Goal: Transaction & Acquisition: Purchase product/service

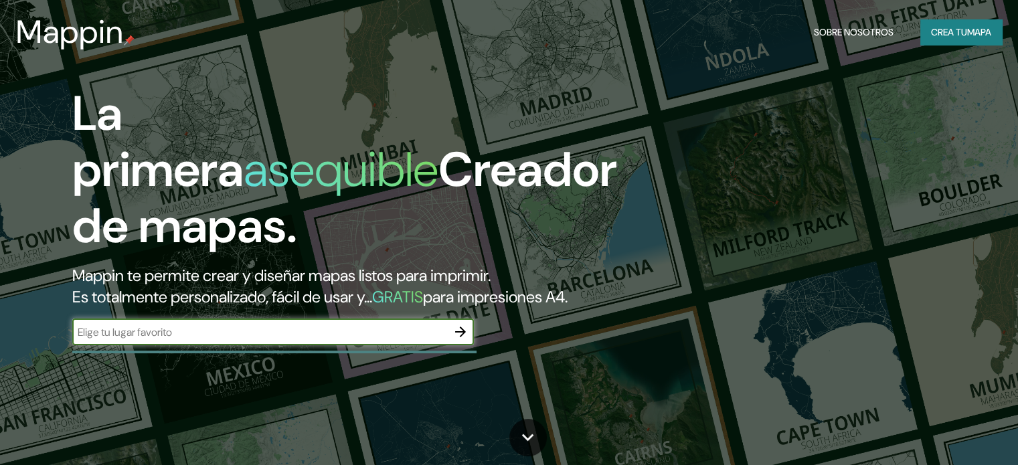
click at [231, 340] on input "text" at bounding box center [259, 332] width 375 height 15
type input "pichilemu"
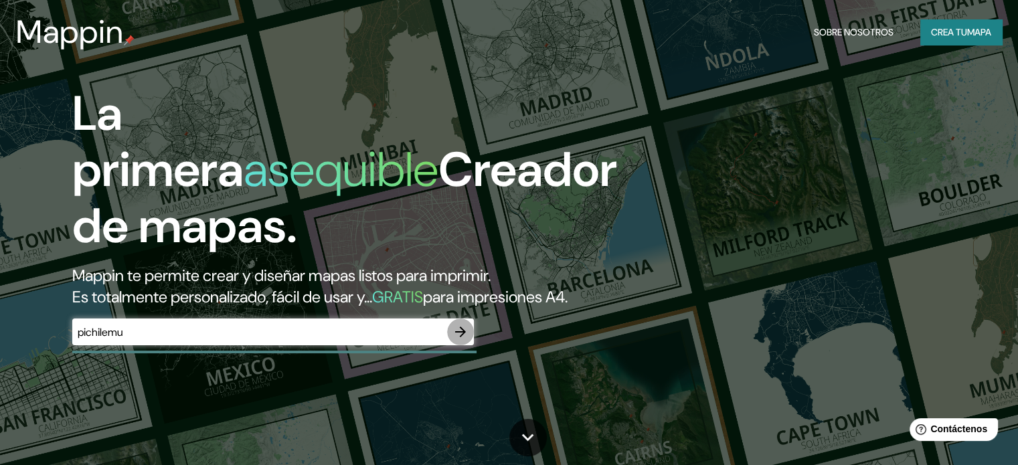
click at [460, 340] on icon "button" at bounding box center [460, 332] width 16 height 16
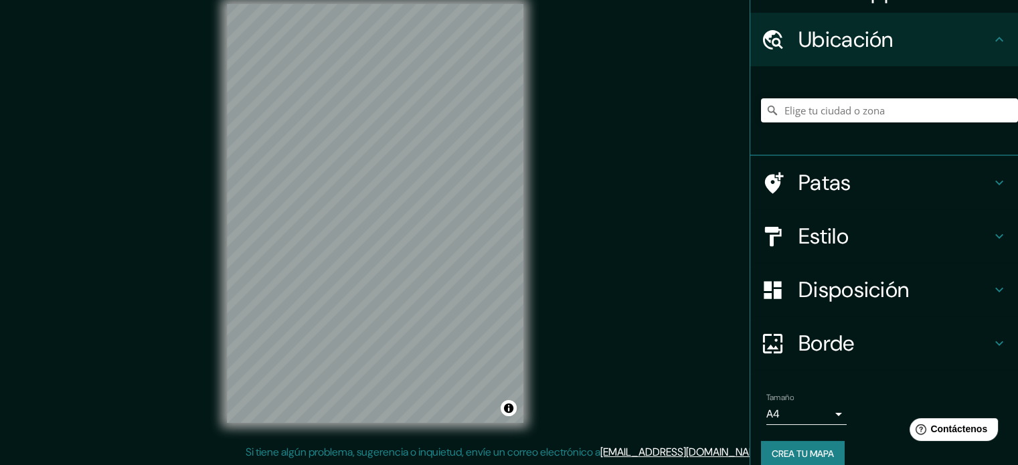
scroll to position [46, 0]
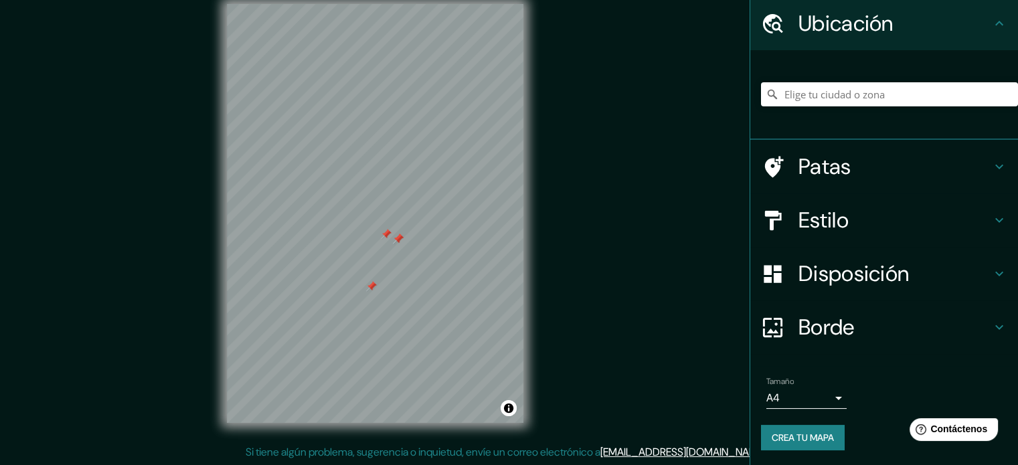
click at [373, 284] on div at bounding box center [371, 286] width 11 height 11
click at [402, 243] on div at bounding box center [398, 239] width 11 height 11
click at [386, 232] on div at bounding box center [386, 234] width 11 height 11
click at [399, 238] on div at bounding box center [398, 239] width 11 height 11
click at [124, 300] on div "Mappin Ubicación Patas Estilo Disposición Borde Elige un borde. Consejo : puede…" at bounding box center [509, 224] width 1018 height 483
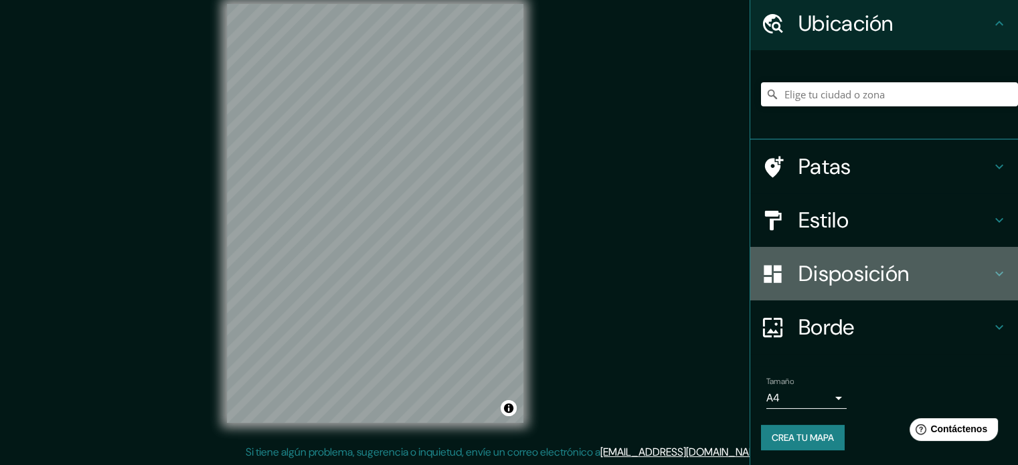
click at [930, 274] on h4 "Disposición" at bounding box center [894, 273] width 193 height 27
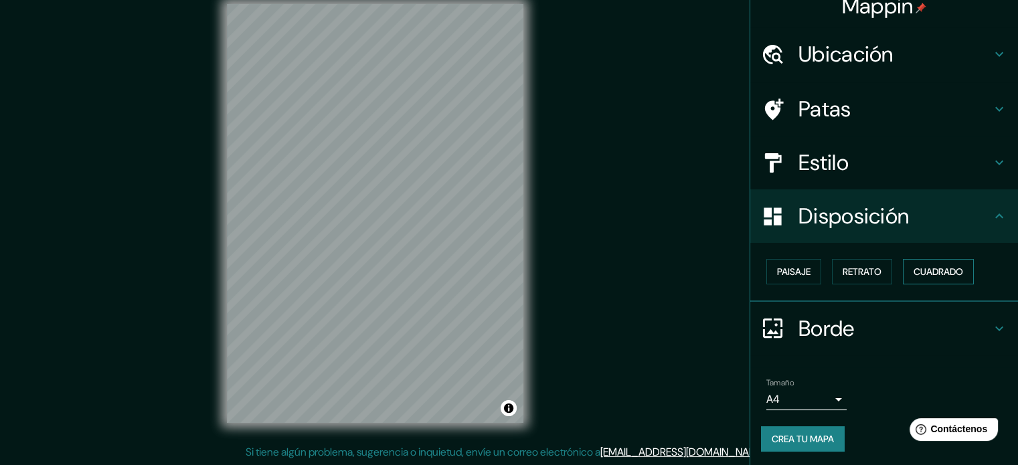
scroll to position [16, 0]
click at [790, 266] on font "Paisaje" at bounding box center [793, 271] width 33 height 12
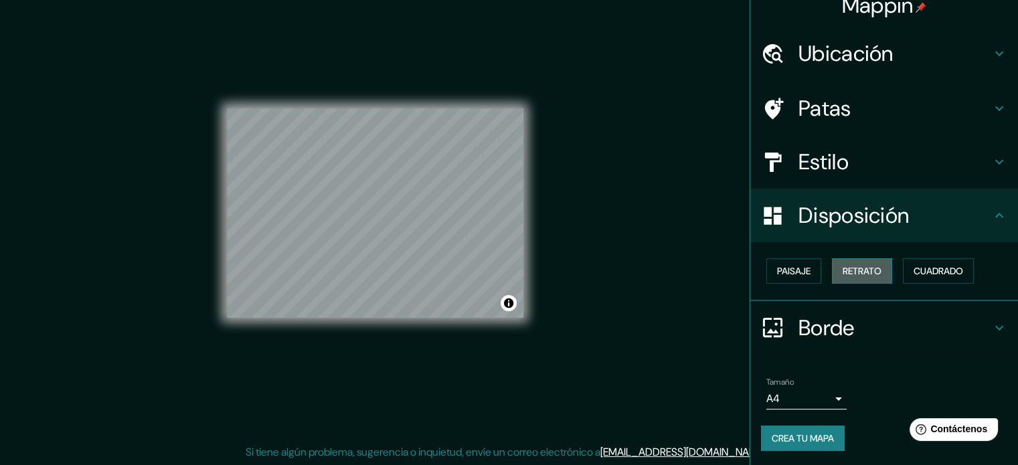
click at [849, 267] on font "Retrato" at bounding box center [861, 271] width 39 height 12
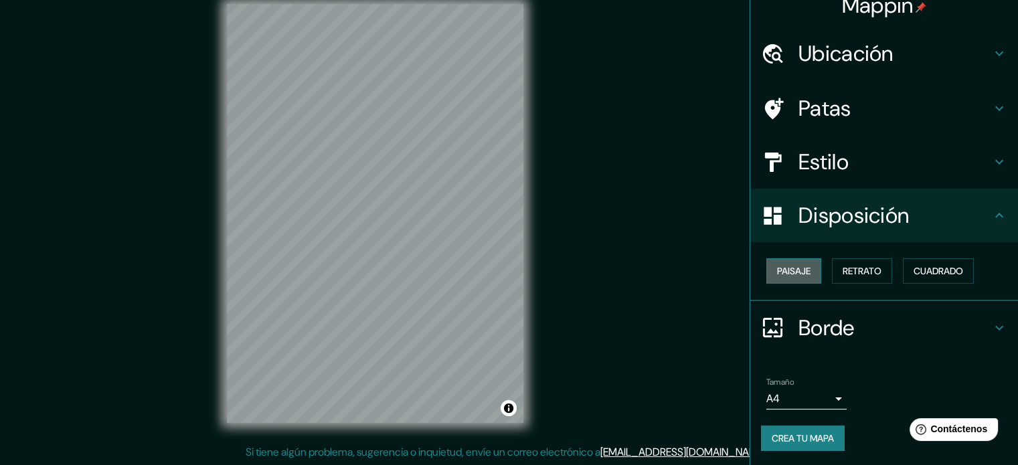
click at [790, 270] on font "Paisaje" at bounding box center [793, 271] width 33 height 12
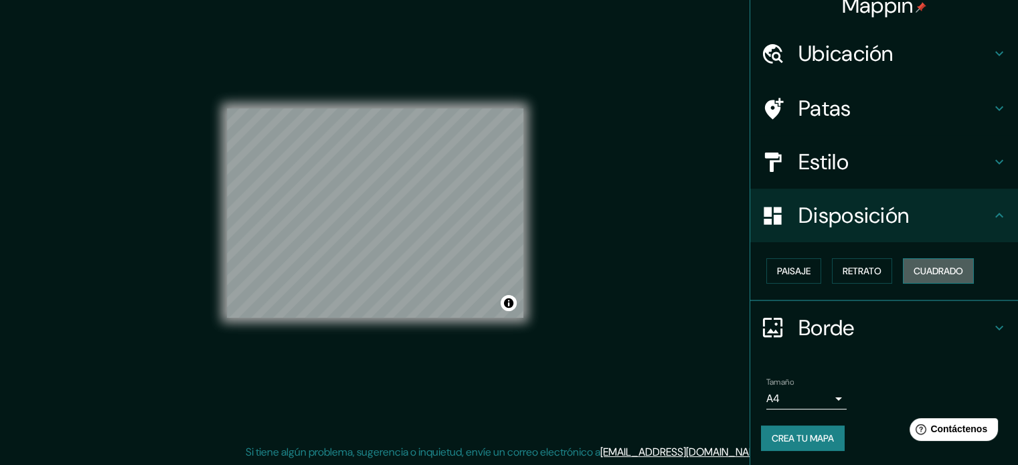
click at [956, 274] on font "Cuadrado" at bounding box center [938, 271] width 50 height 12
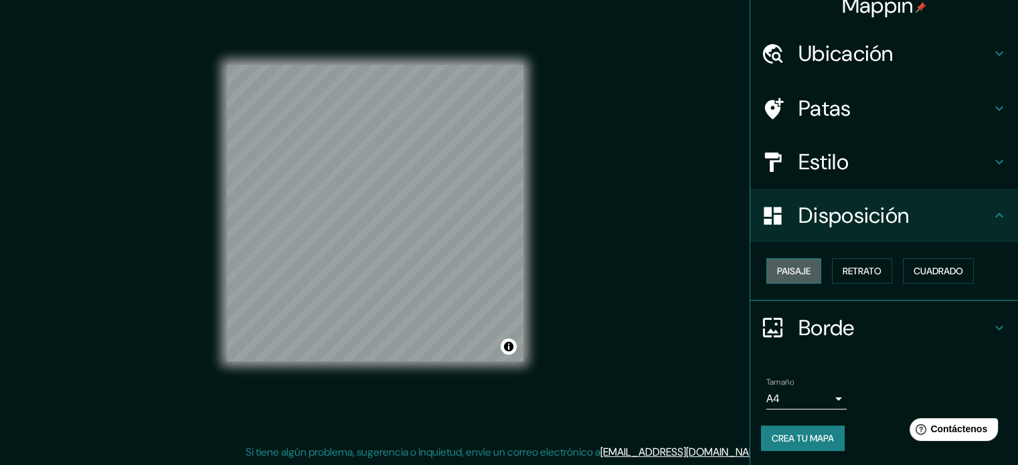
click at [779, 263] on font "Paisaje" at bounding box center [793, 270] width 33 height 17
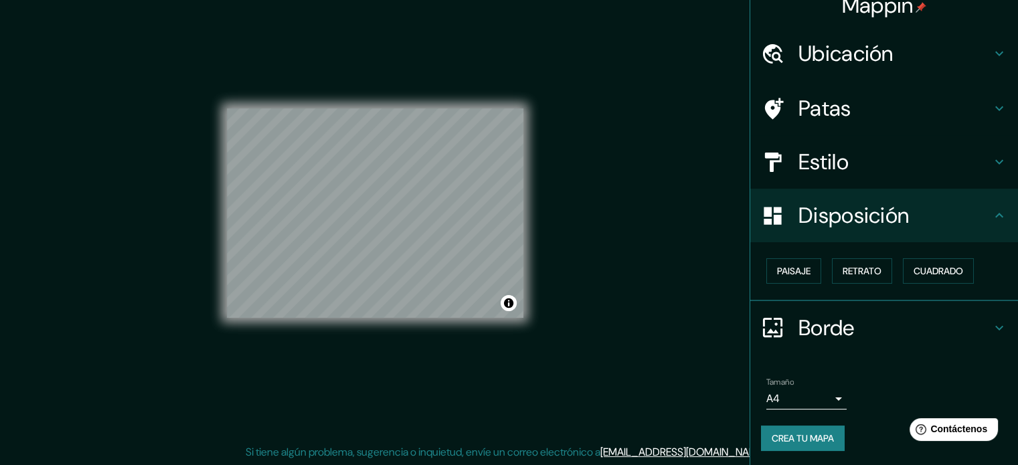
click at [815, 171] on font "Estilo" at bounding box center [823, 162] width 50 height 28
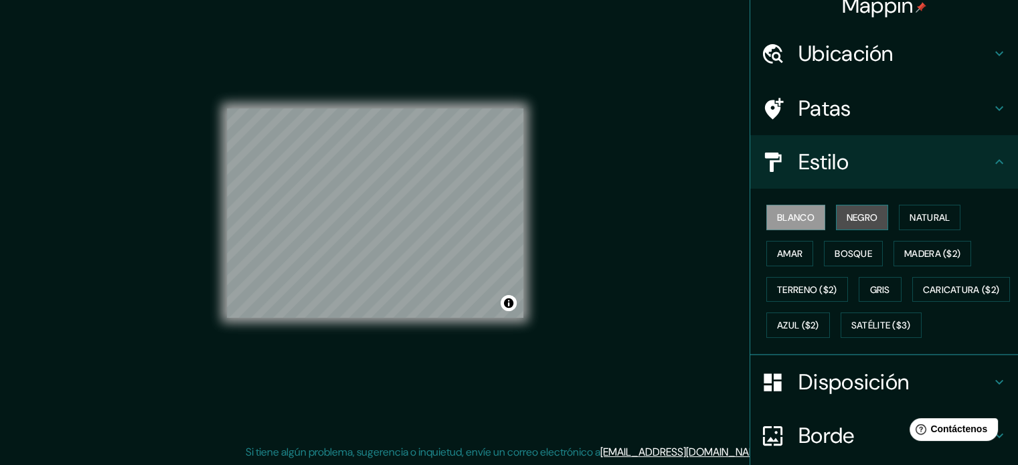
click at [861, 215] on font "Negro" at bounding box center [861, 217] width 31 height 12
click at [913, 209] on font "Natural" at bounding box center [929, 217] width 40 height 17
click at [995, 162] on icon at bounding box center [999, 161] width 8 height 5
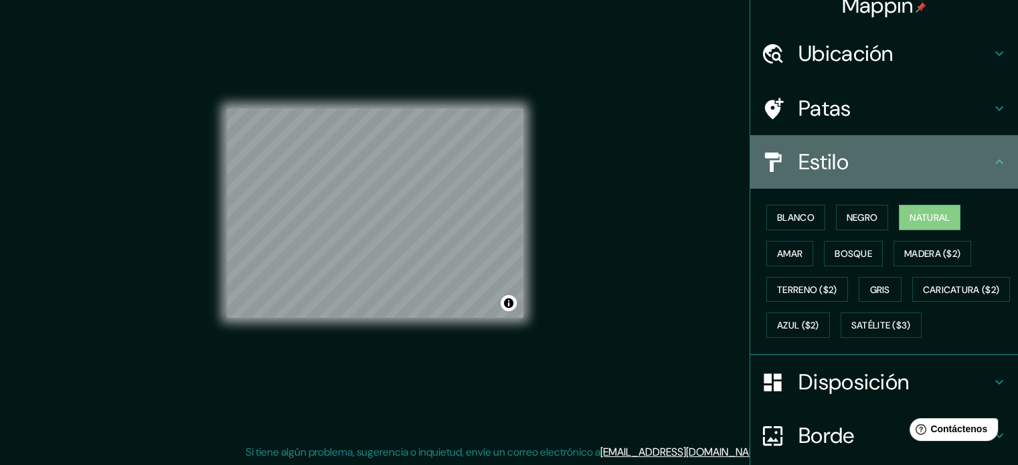
click at [991, 160] on icon at bounding box center [999, 162] width 16 height 16
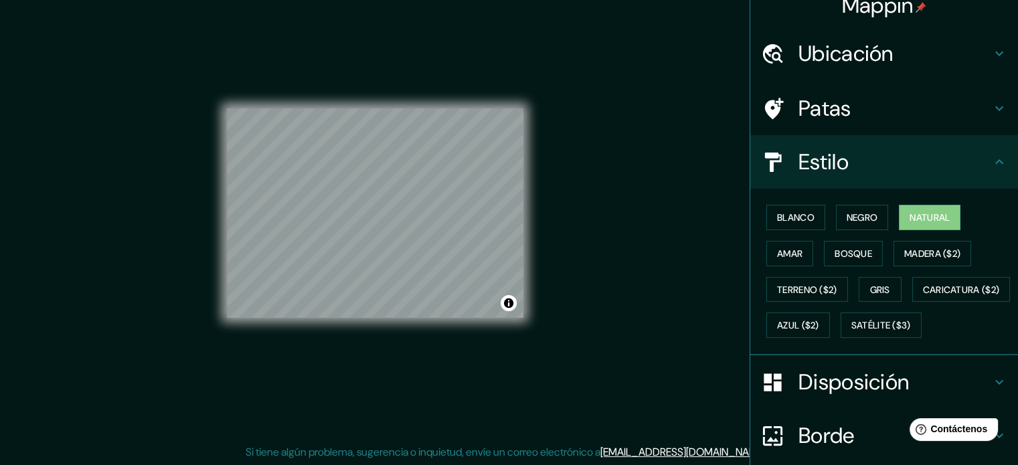
scroll to position [158, 0]
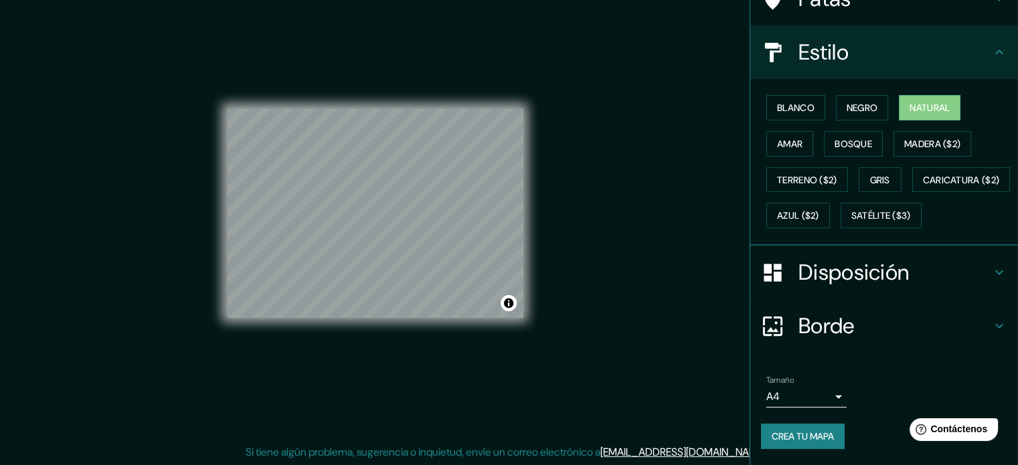
click at [960, 254] on div "Disposición" at bounding box center [884, 273] width 268 height 54
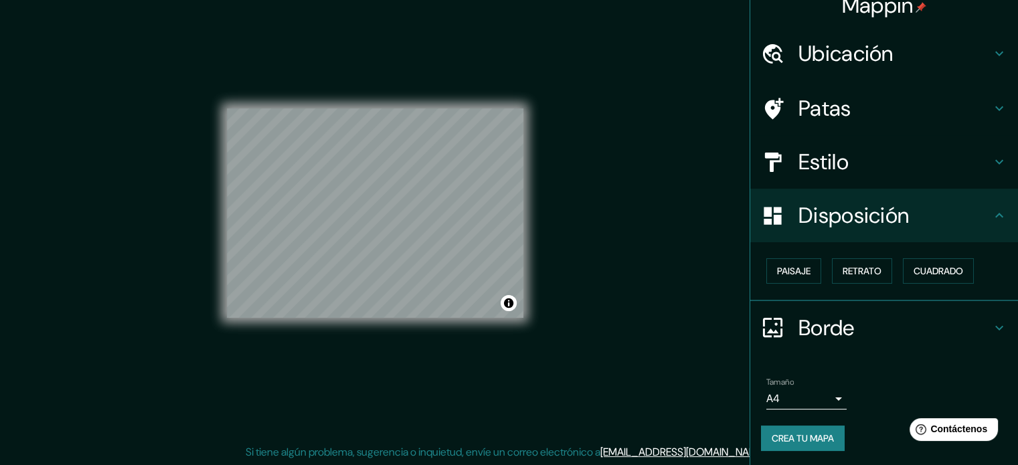
scroll to position [16, 0]
click at [787, 258] on button "Paisaje" at bounding box center [793, 270] width 55 height 25
click at [869, 258] on div "Paisaje Retrato Cuadrado" at bounding box center [889, 271] width 257 height 36
click at [865, 270] on font "Retrato" at bounding box center [861, 271] width 39 height 12
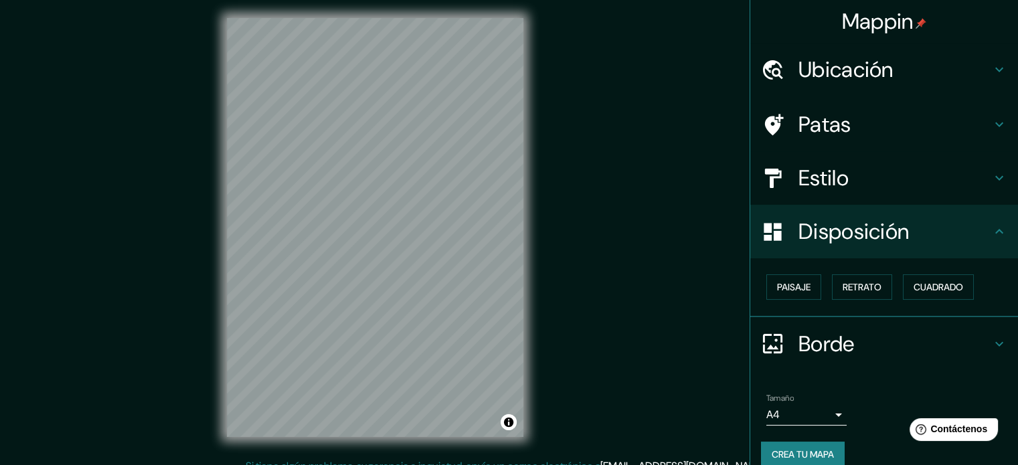
scroll to position [0, 0]
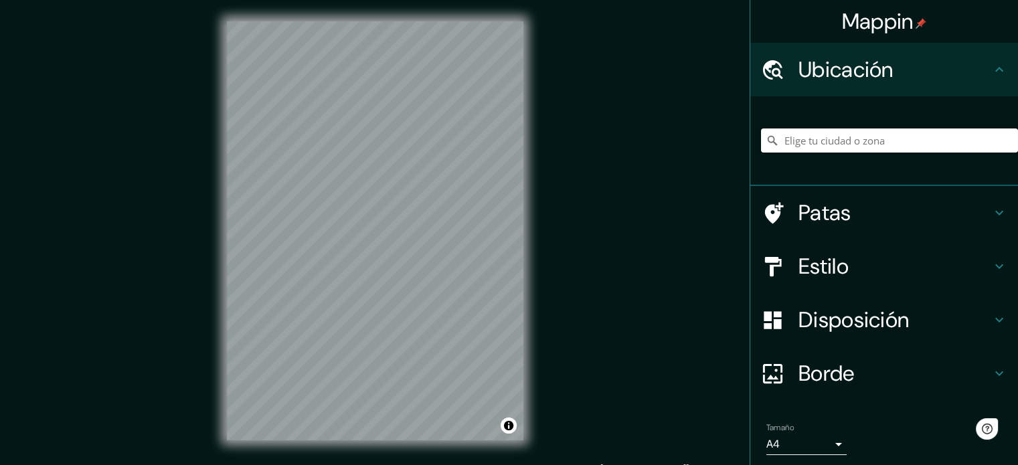
click at [899, 149] on input "Elige tu ciudad o zona" at bounding box center [889, 140] width 257 height 24
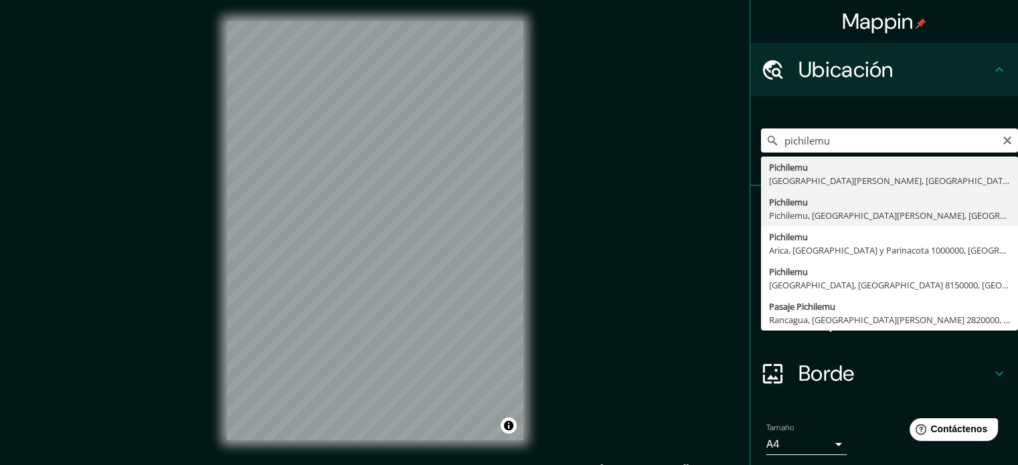
type input "Pichilemu, Pichilemu, Región de O'Higgins, Chile"
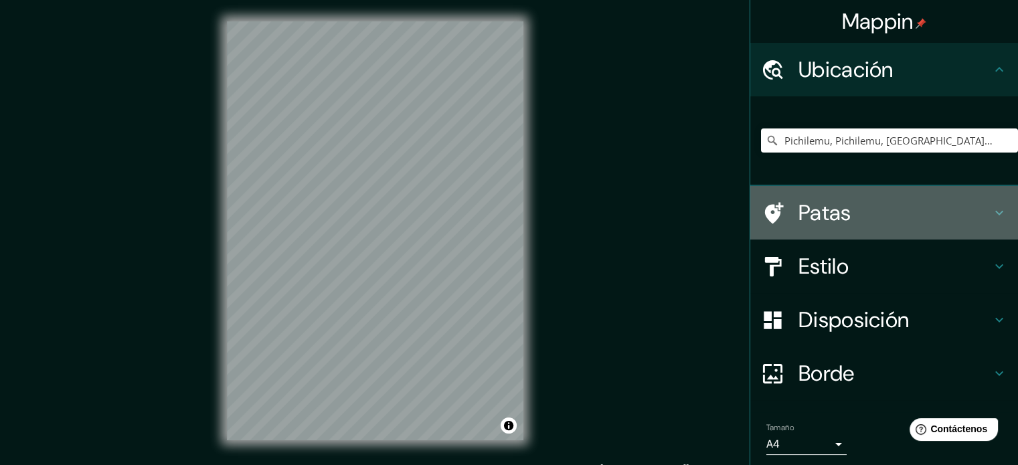
click at [991, 205] on icon at bounding box center [999, 213] width 16 height 16
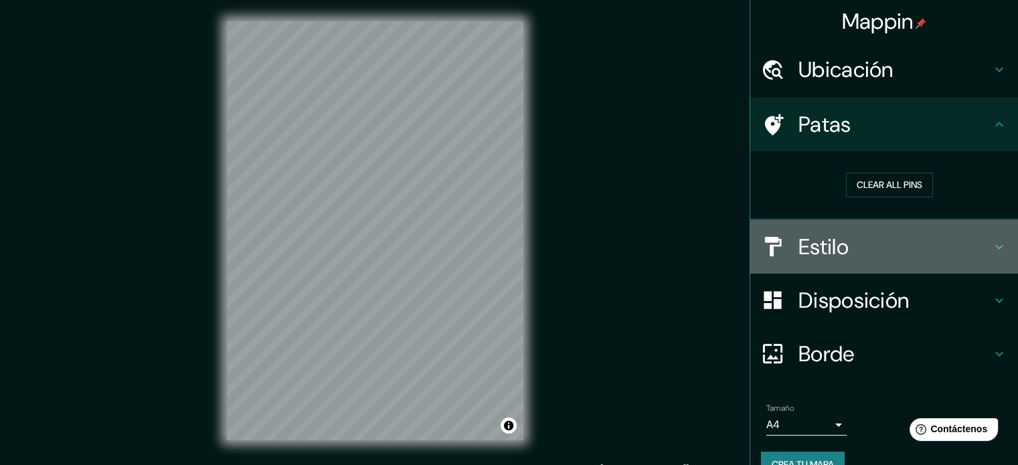
click at [991, 241] on icon at bounding box center [999, 247] width 16 height 16
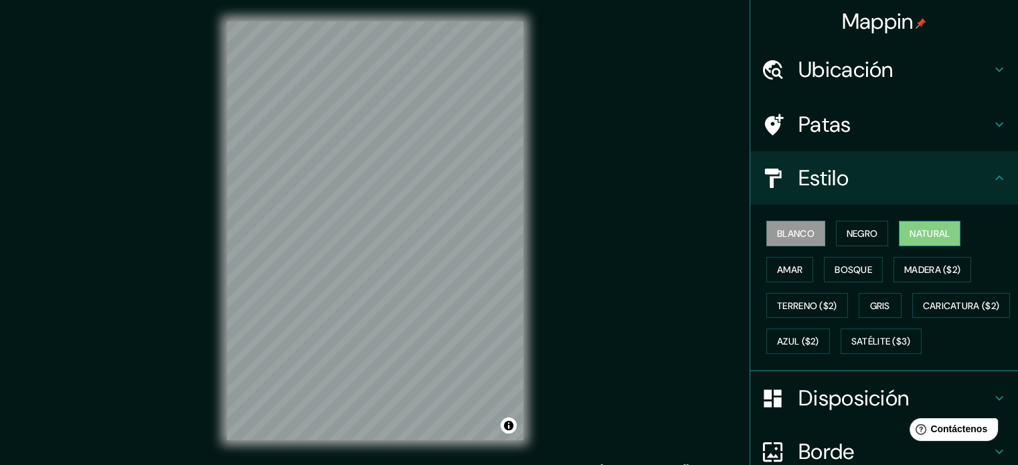
click at [910, 240] on font "Natural" at bounding box center [929, 233] width 40 height 17
click at [904, 270] on font "Madera ($2)" at bounding box center [932, 270] width 56 height 12
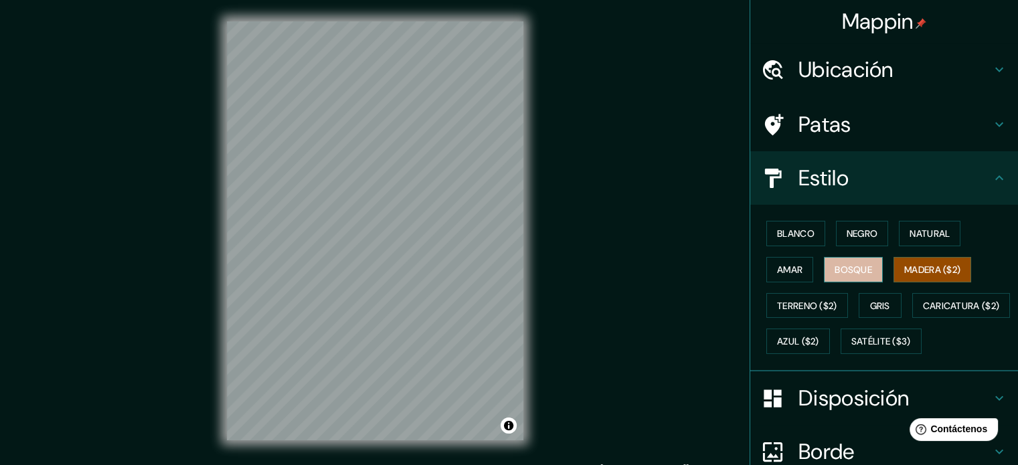
click at [844, 272] on font "Bosque" at bounding box center [852, 270] width 37 height 12
click at [787, 268] on font "Amar" at bounding box center [789, 270] width 25 height 12
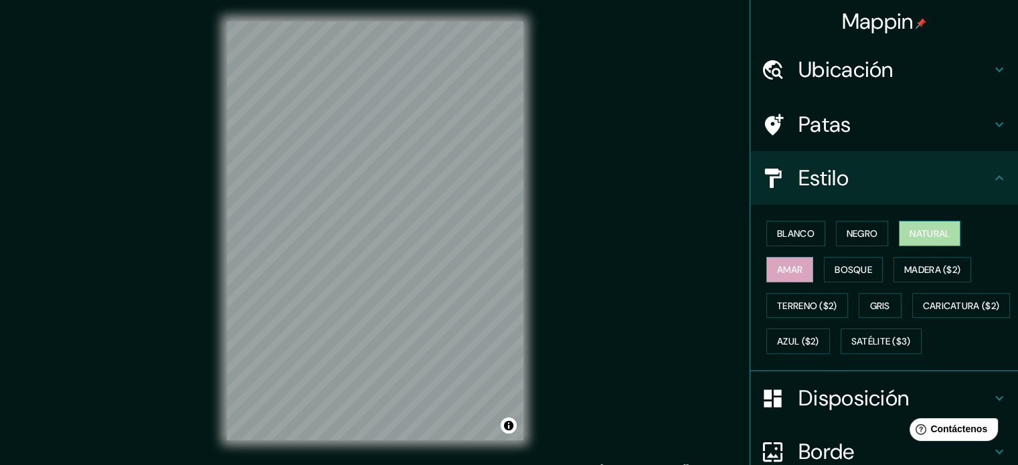
click at [921, 228] on font "Natural" at bounding box center [929, 234] width 40 height 12
click at [863, 234] on font "Negro" at bounding box center [861, 234] width 31 height 12
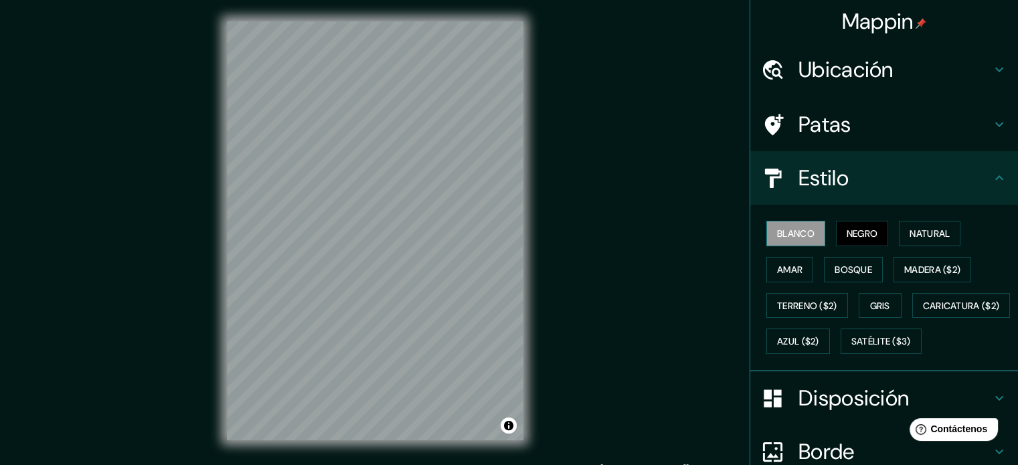
click at [807, 232] on button "Blanco" at bounding box center [795, 233] width 59 height 25
click at [858, 266] on font "Bosque" at bounding box center [852, 270] width 37 height 12
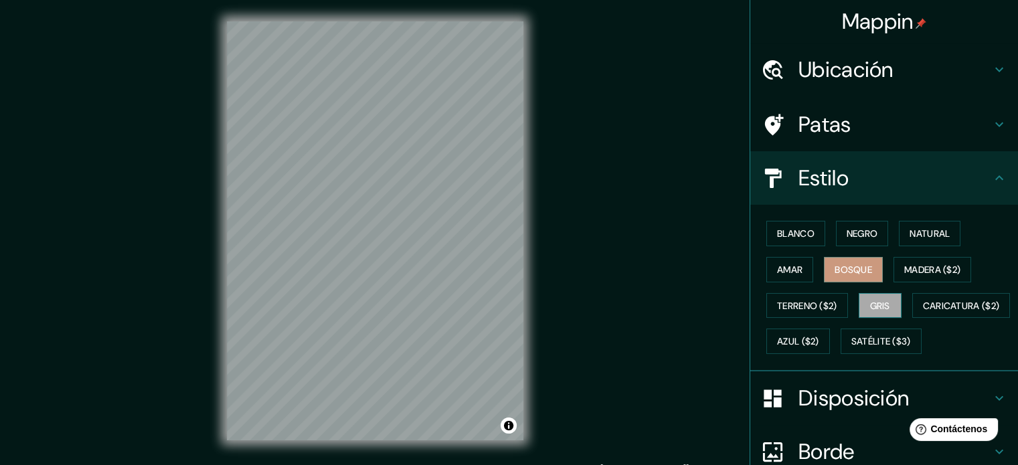
click at [870, 297] on font "Gris" at bounding box center [880, 305] width 20 height 17
click at [923, 315] on font "Caricatura ($2)" at bounding box center [961, 305] width 77 height 17
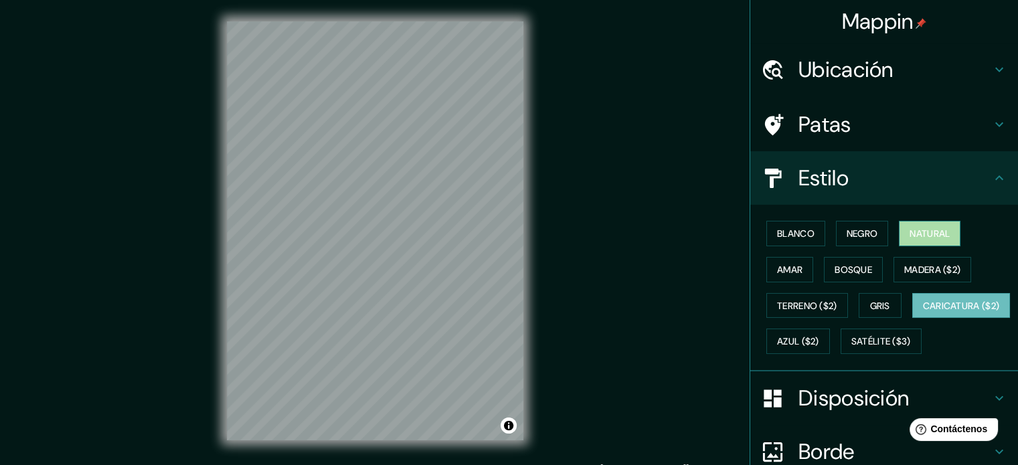
click at [919, 230] on font "Natural" at bounding box center [929, 234] width 40 height 12
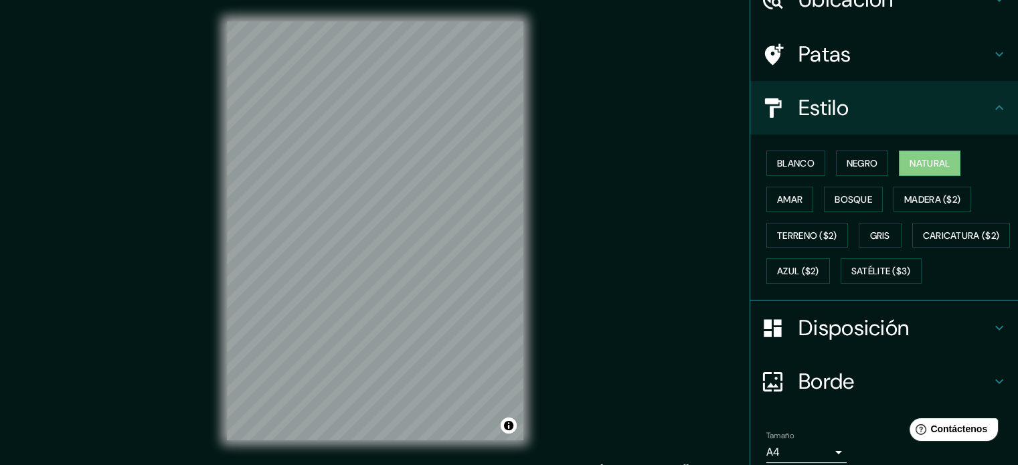
scroll to position [158, 0]
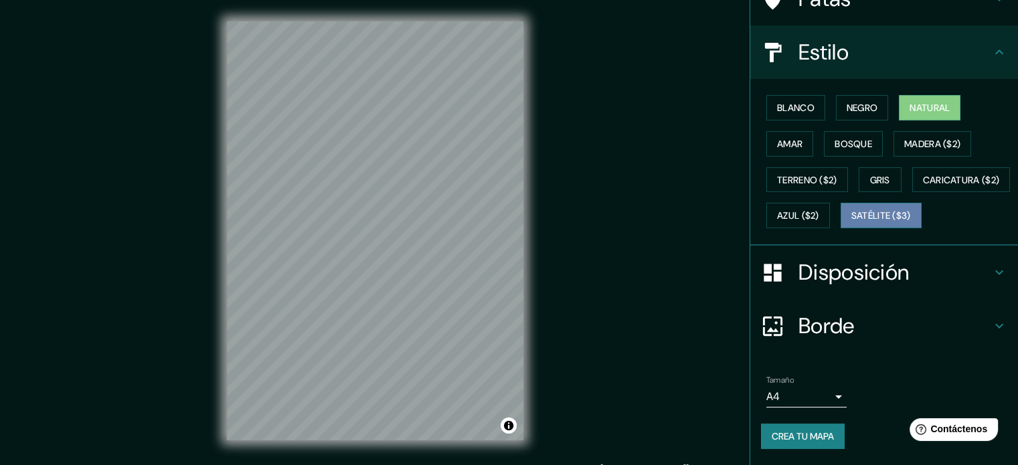
click at [851, 213] on font "Satélite ($3)" at bounding box center [881, 216] width 60 height 12
click at [923, 90] on div "Blanco Negro Natural Amar Bosque Madera ($2) Terreno ($2) Gris Caricatura ($2) …" at bounding box center [889, 162] width 257 height 144
click at [923, 102] on font "Natural" at bounding box center [929, 108] width 40 height 12
drag, startPoint x: 1006, startPoint y: 240, endPoint x: 1016, endPoint y: 177, distance: 63.7
click at [1016, 177] on div "Mappin Ubicación Pichilemu, Pichilemu, Región de O'Higgins, Chile Patas Estilo …" at bounding box center [883, 232] width 268 height 465
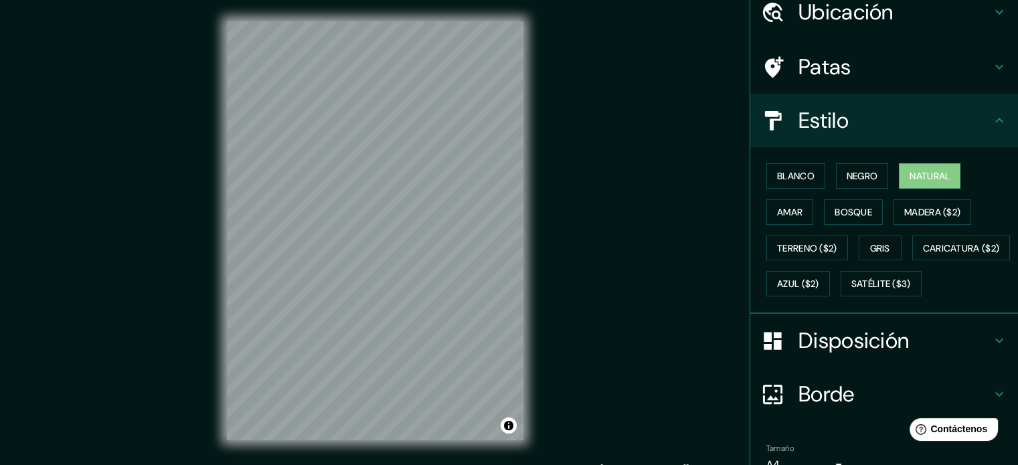
scroll to position [0, 0]
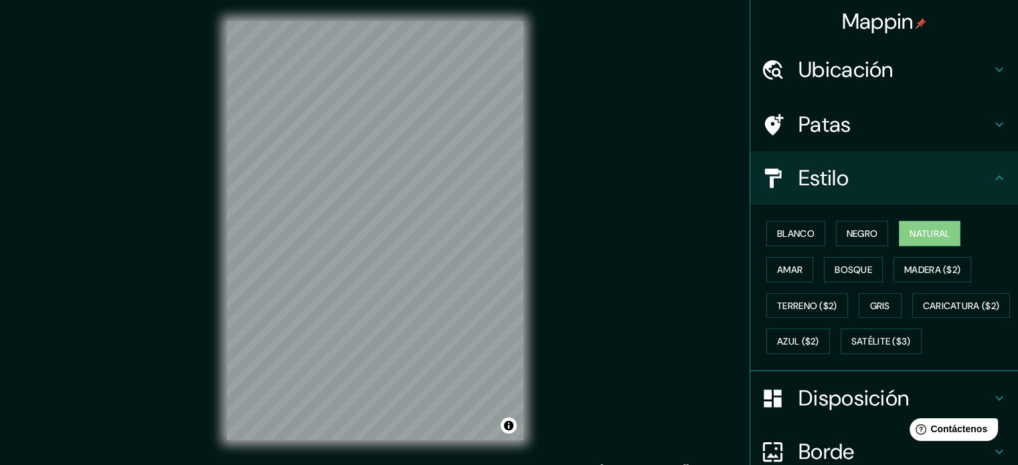
click at [993, 173] on icon at bounding box center [999, 178] width 16 height 16
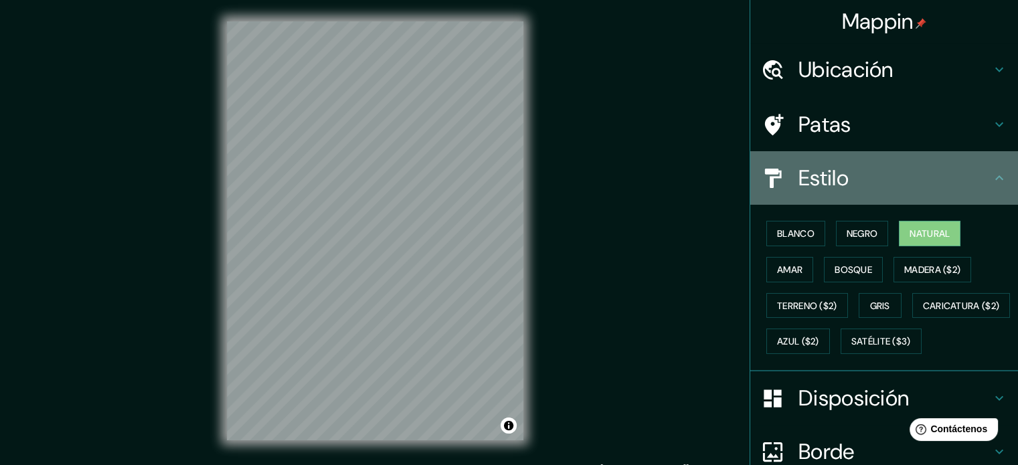
click at [991, 175] on icon at bounding box center [999, 178] width 16 height 16
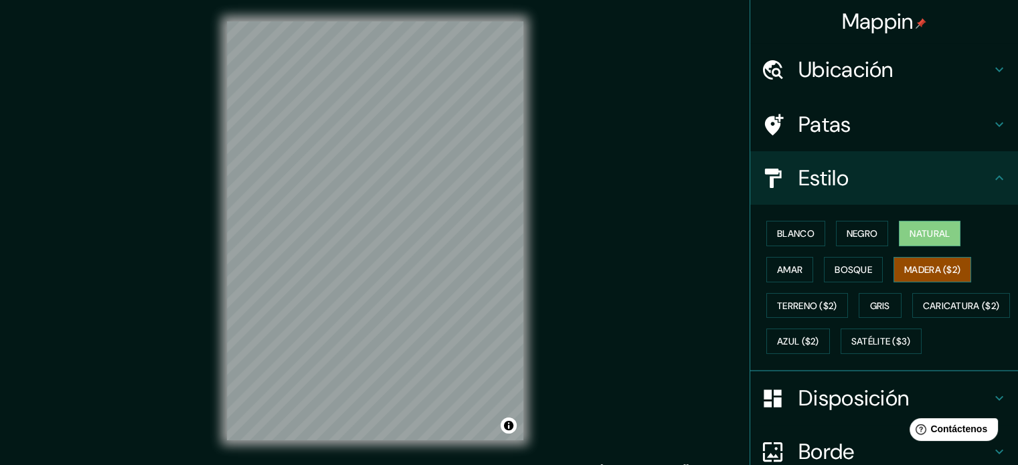
scroll to position [158, 0]
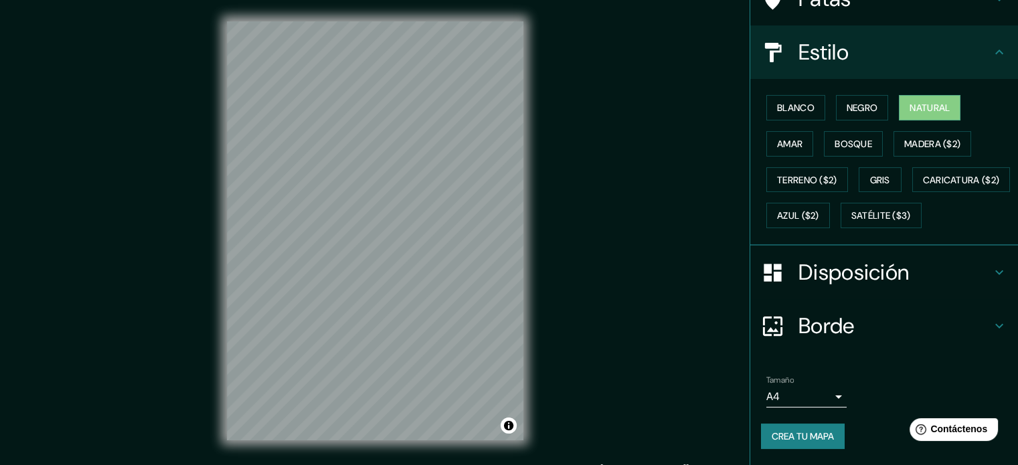
click at [988, 262] on div "Disposición" at bounding box center [884, 273] width 268 height 54
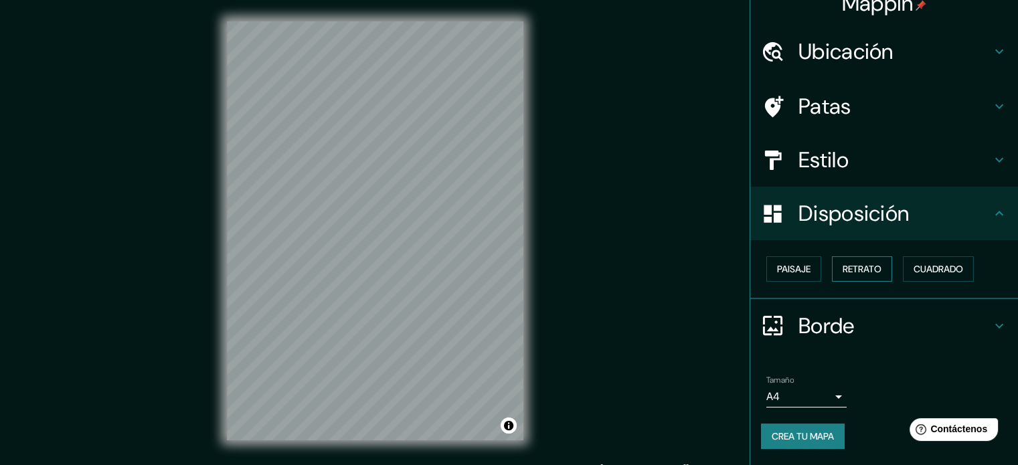
scroll to position [16, 0]
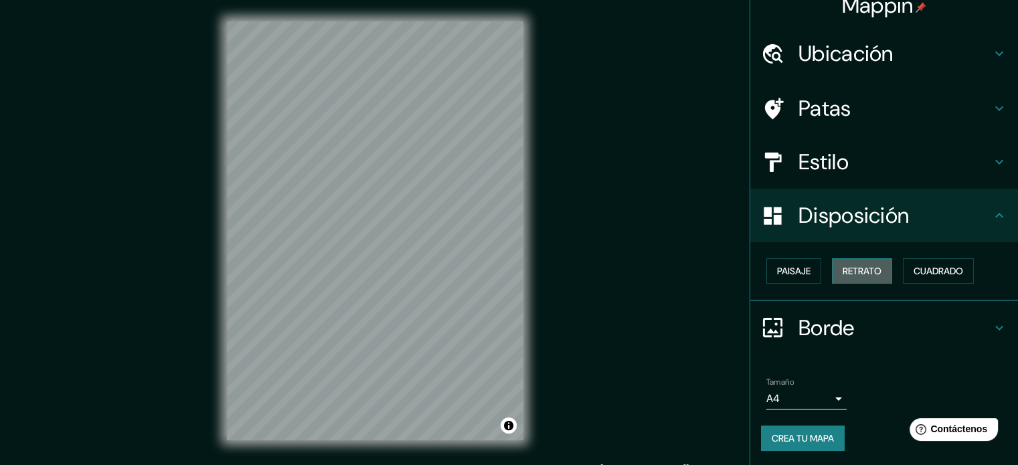
click at [848, 270] on font "Retrato" at bounding box center [861, 271] width 39 height 12
click at [797, 270] on font "Paisaje" at bounding box center [793, 271] width 33 height 12
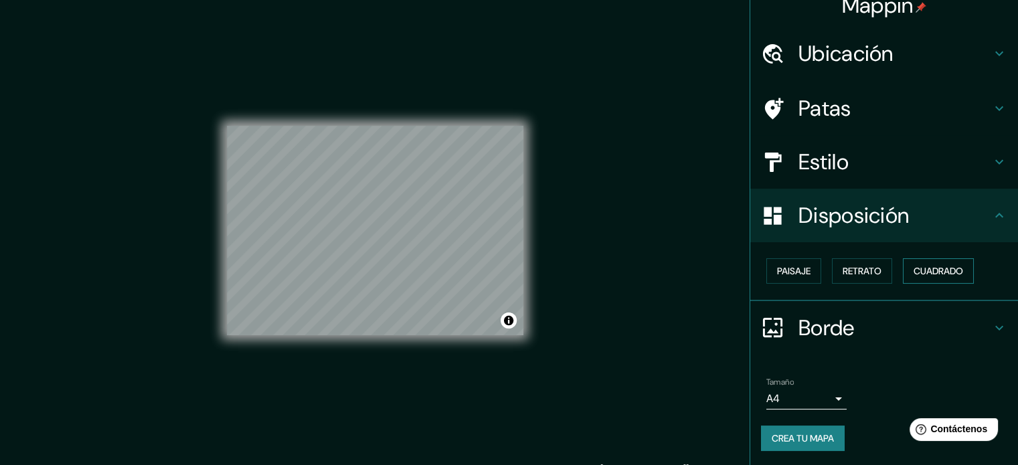
click at [935, 272] on font "Cuadrado" at bounding box center [938, 271] width 50 height 12
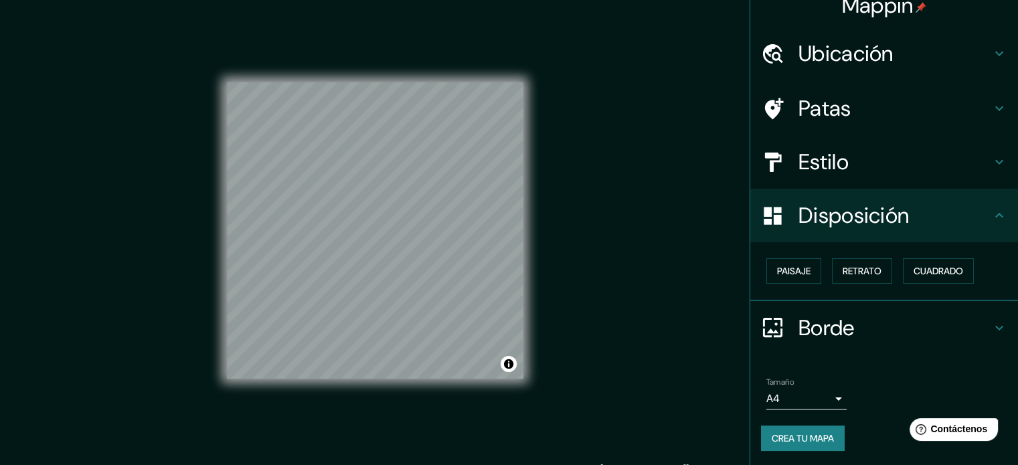
scroll to position [0, 0]
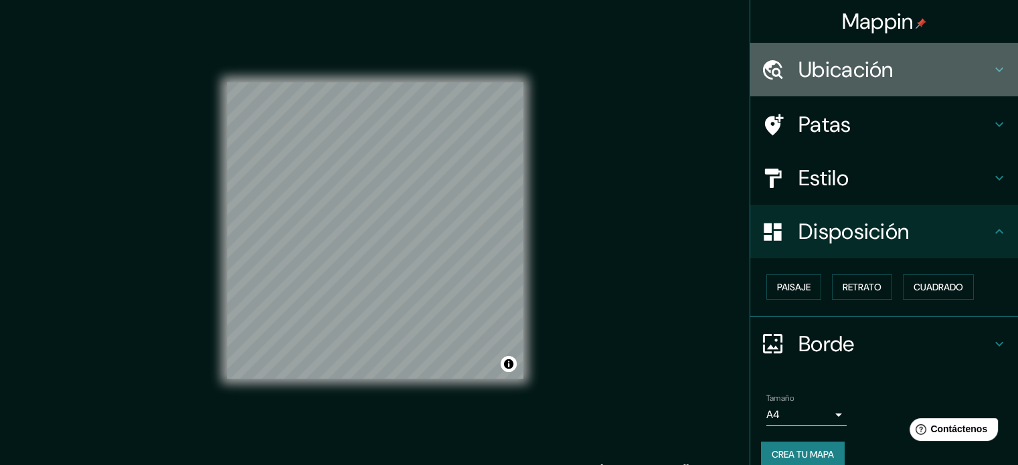
click at [964, 53] on div "Ubicación" at bounding box center [884, 70] width 268 height 54
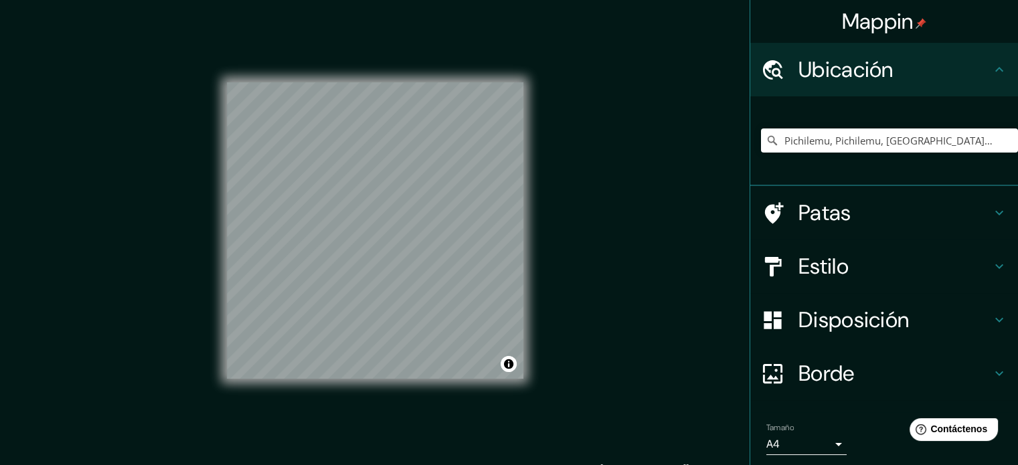
click at [875, 72] on font "Ubicación" at bounding box center [845, 70] width 95 height 28
click at [991, 216] on icon at bounding box center [999, 213] width 16 height 16
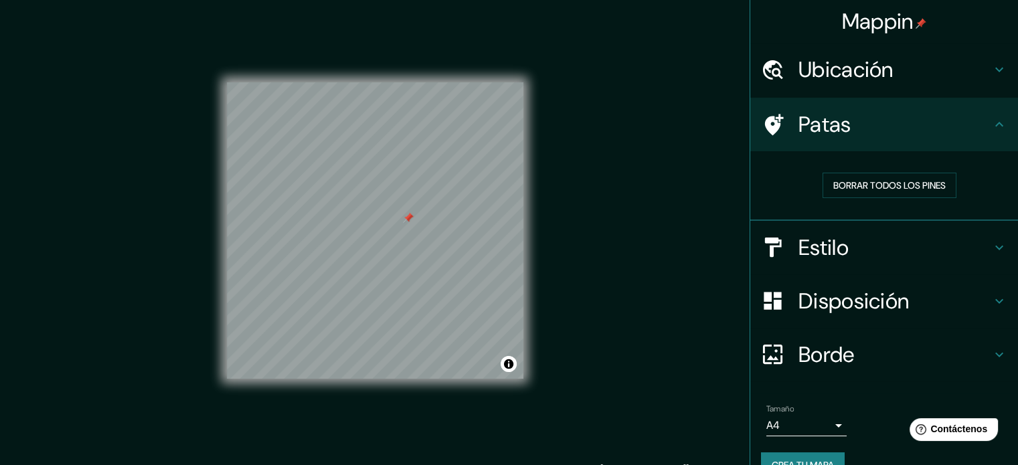
click at [414, 82] on div at bounding box center [375, 82] width 296 height 0
drag, startPoint x: 413, startPoint y: 213, endPoint x: 406, endPoint y: 216, distance: 7.8
click at [406, 216] on div at bounding box center [402, 221] width 11 height 11
click at [404, 216] on div at bounding box center [402, 221] width 11 height 11
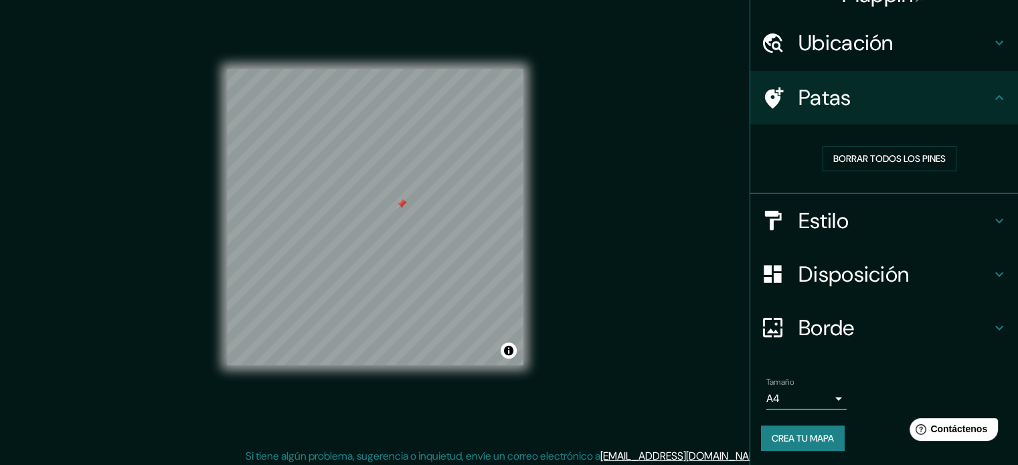
scroll to position [17, 0]
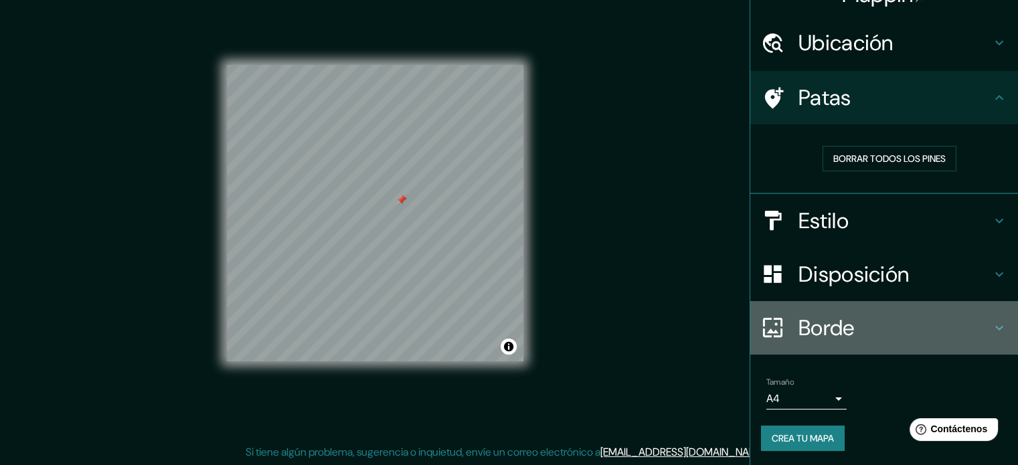
click at [956, 330] on h4 "Borde" at bounding box center [894, 328] width 193 height 27
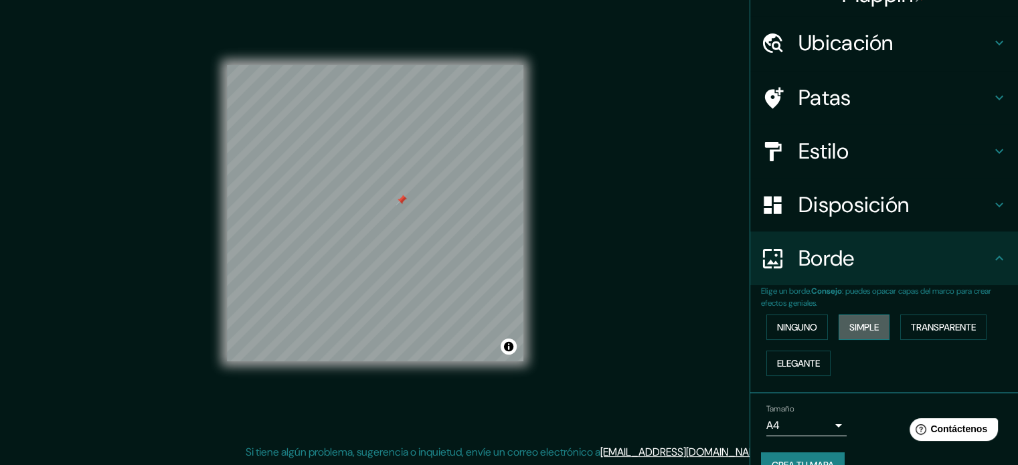
click at [858, 323] on font "Simple" at bounding box center [863, 327] width 29 height 12
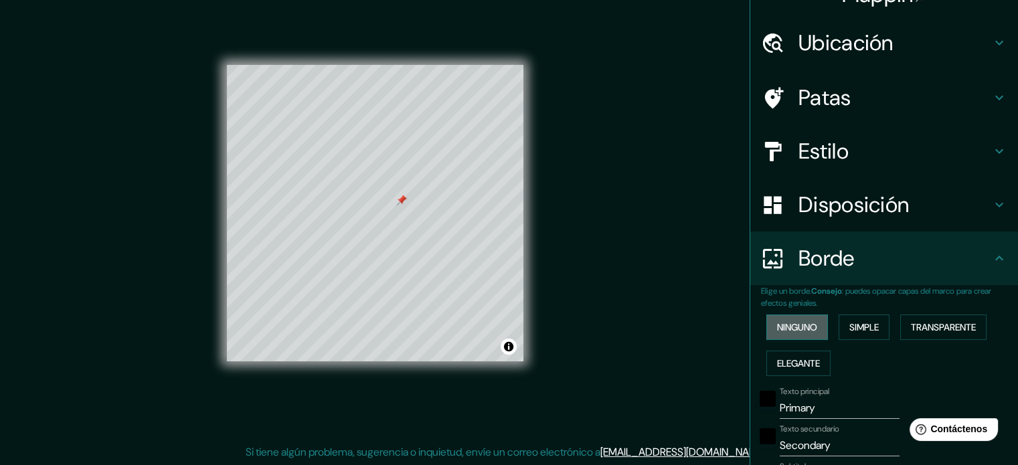
click at [800, 323] on font "Ninguno" at bounding box center [797, 327] width 40 height 12
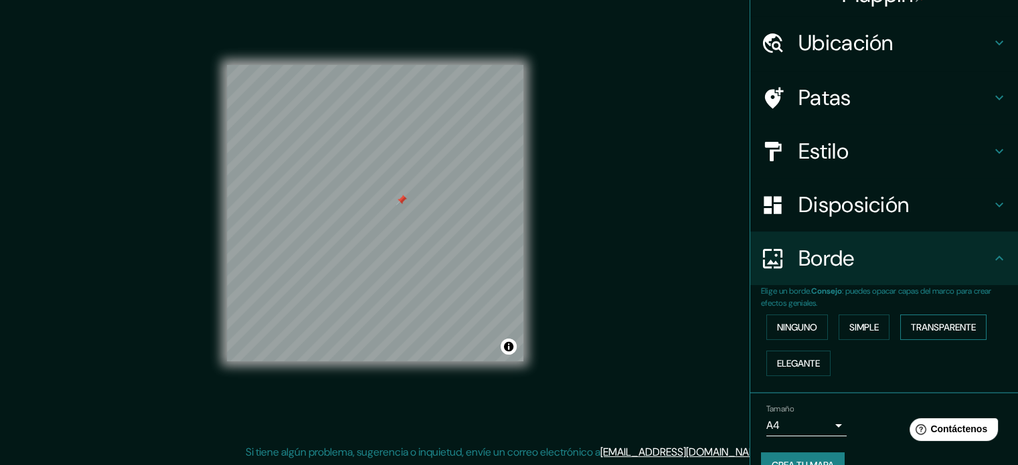
click at [926, 321] on font "Transparente" at bounding box center [943, 327] width 65 height 12
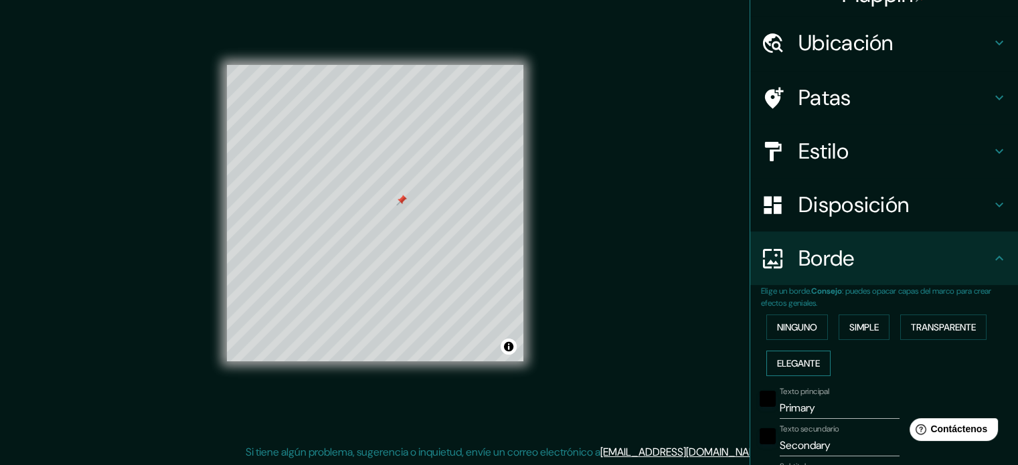
click at [797, 359] on font "Elegante" at bounding box center [798, 363] width 43 height 12
click at [791, 326] on font "Ninguno" at bounding box center [797, 327] width 40 height 12
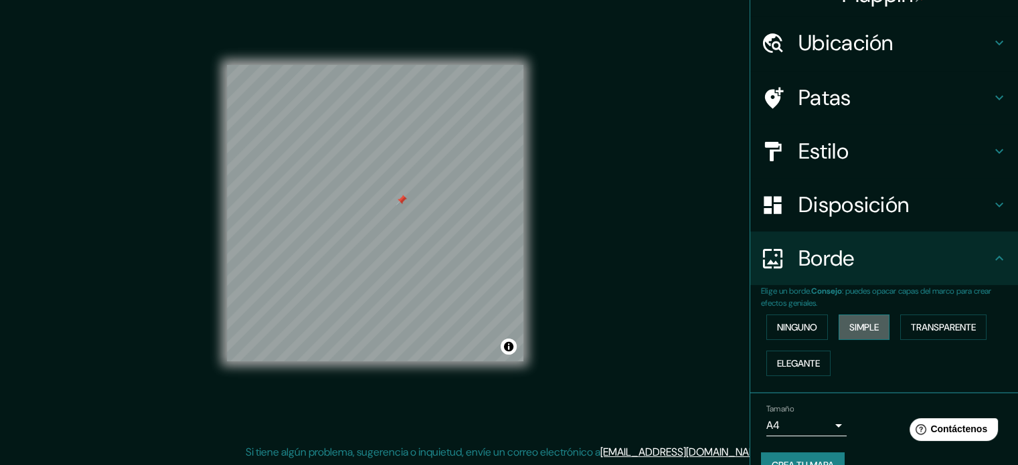
click at [873, 324] on button "Simple" at bounding box center [863, 327] width 51 height 25
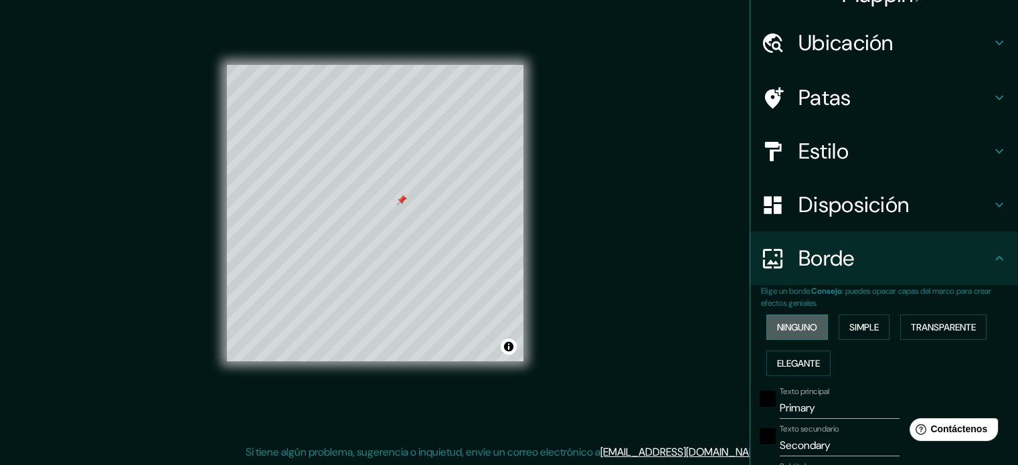
click at [779, 329] on font "Ninguno" at bounding box center [797, 327] width 40 height 12
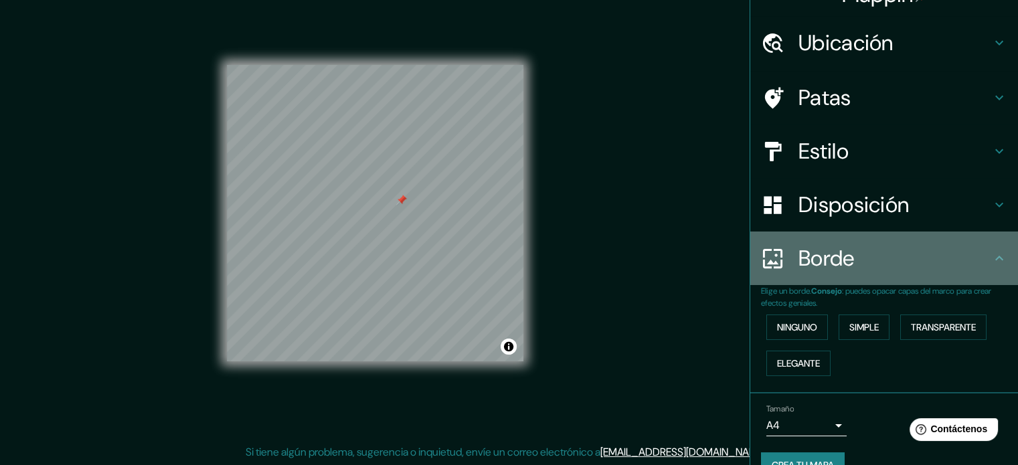
click at [991, 256] on icon at bounding box center [999, 258] width 16 height 16
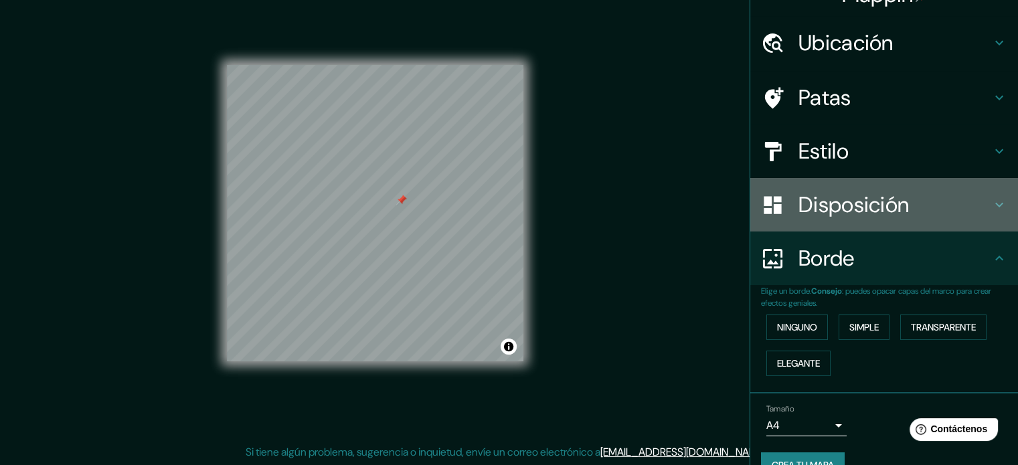
click at [980, 208] on h4 "Disposición" at bounding box center [894, 204] width 193 height 27
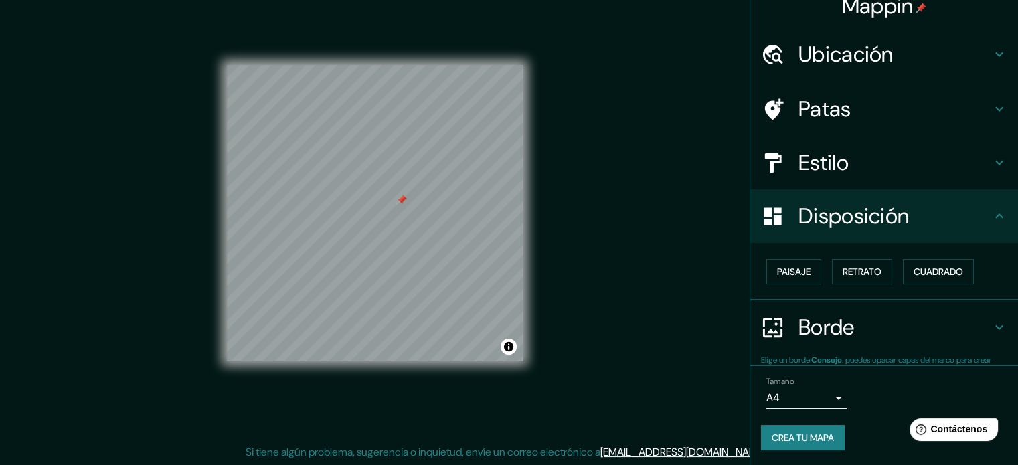
scroll to position [16, 0]
click at [865, 267] on font "Retrato" at bounding box center [861, 271] width 39 height 12
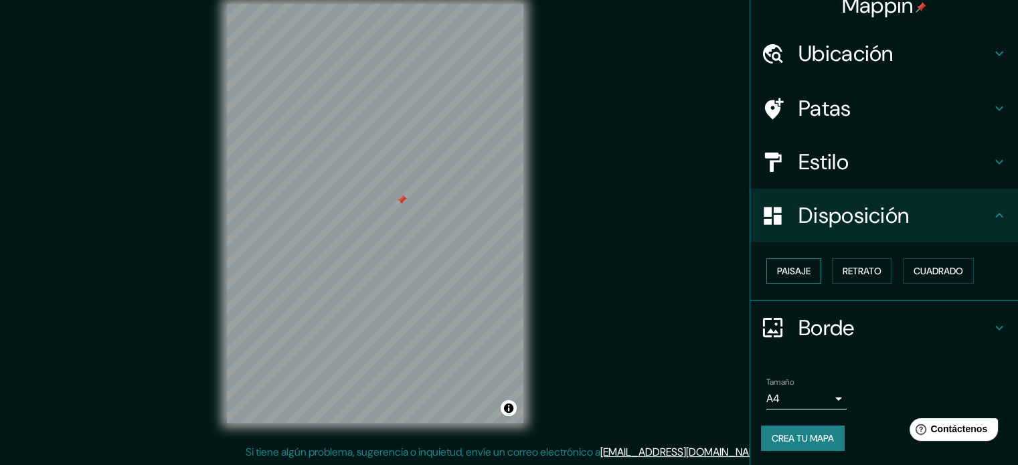
click at [798, 263] on font "Paisaje" at bounding box center [793, 270] width 33 height 17
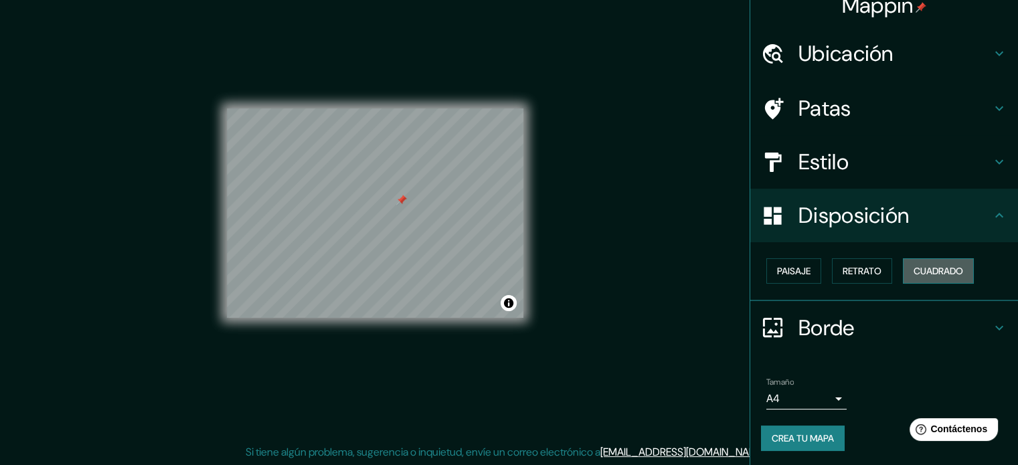
click at [930, 263] on font "Cuadrado" at bounding box center [938, 270] width 50 height 17
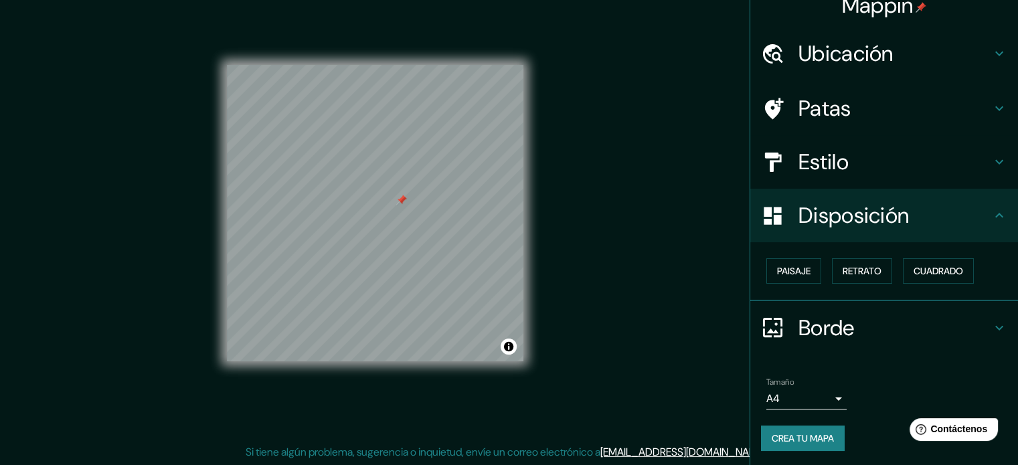
click at [816, 275] on div "Paisaje Retrato Cuadrado" at bounding box center [889, 271] width 257 height 36
click at [854, 272] on font "Retrato" at bounding box center [861, 271] width 39 height 12
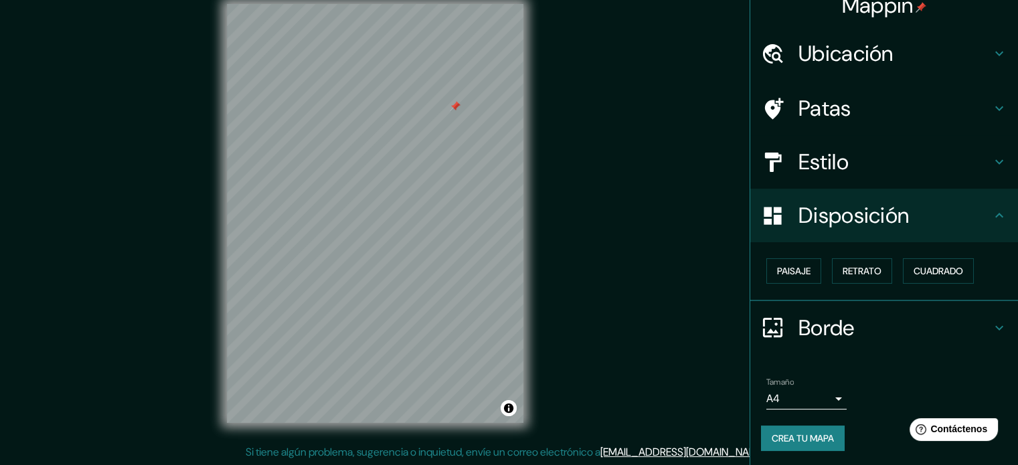
click at [991, 325] on icon at bounding box center [999, 328] width 16 height 16
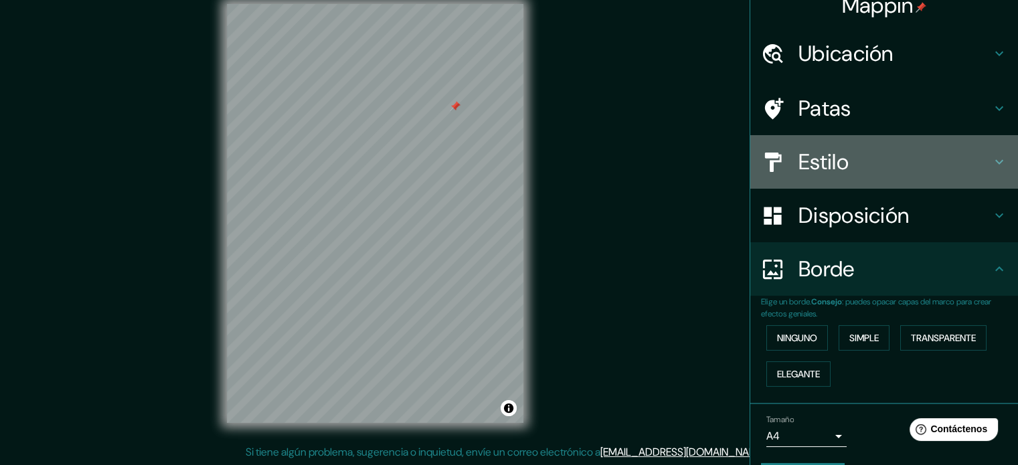
click at [991, 159] on icon at bounding box center [999, 162] width 16 height 16
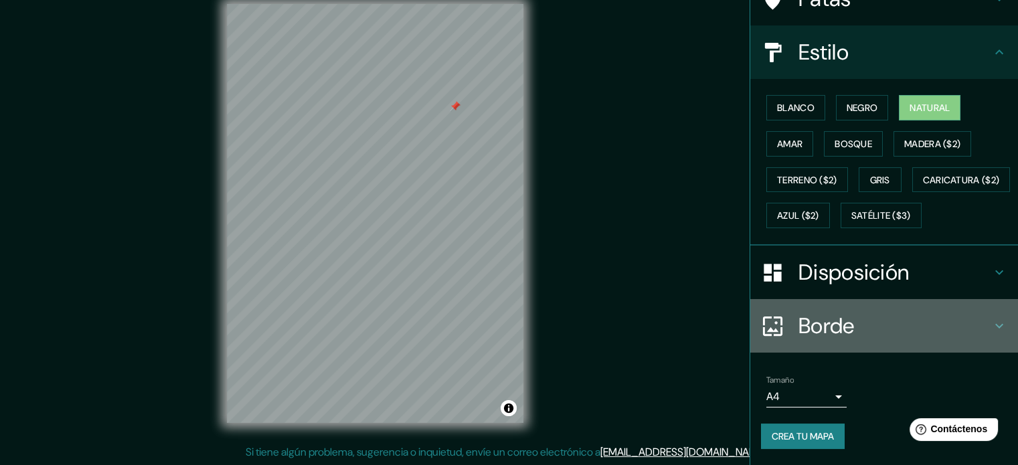
click at [991, 319] on icon at bounding box center [999, 326] width 16 height 16
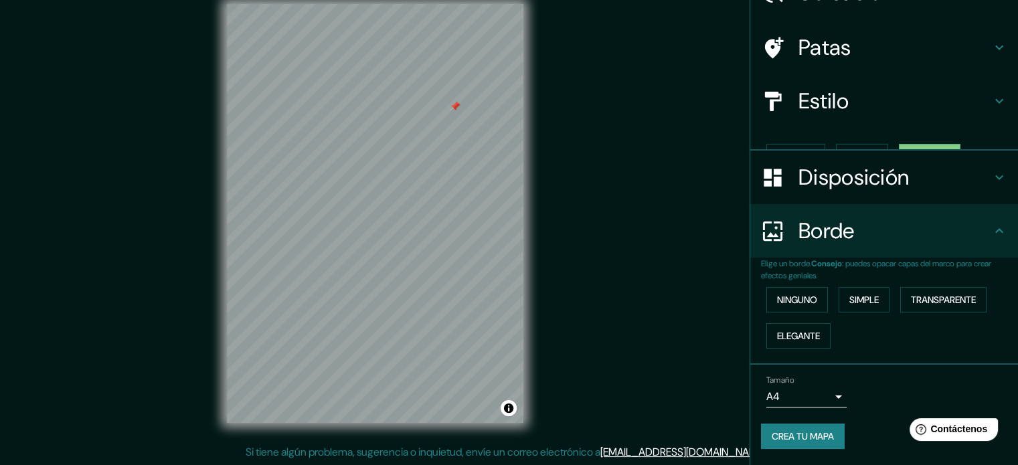
scroll to position [54, 0]
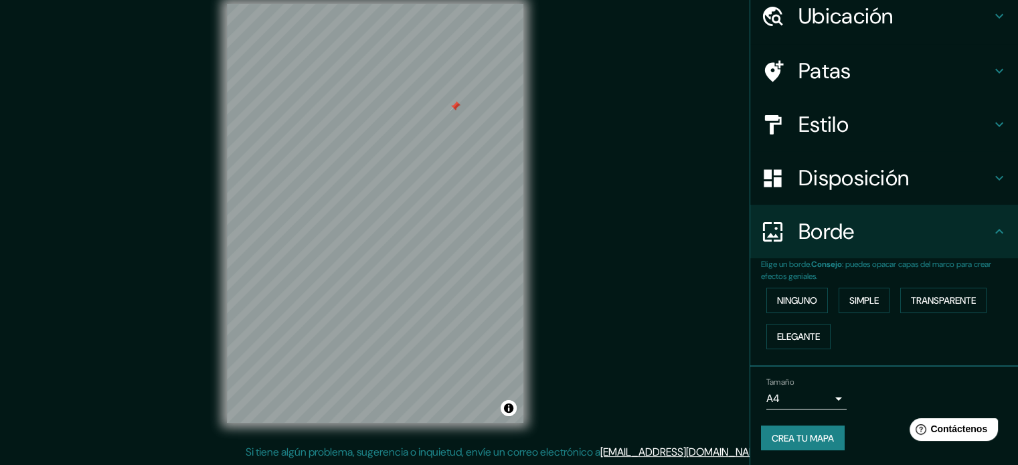
click at [990, 169] on div "Disposición" at bounding box center [884, 178] width 268 height 54
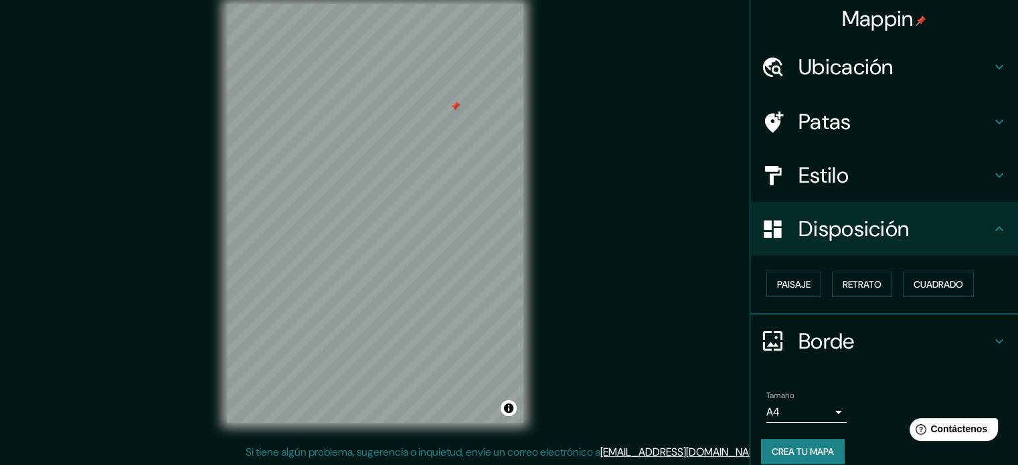
scroll to position [0, 0]
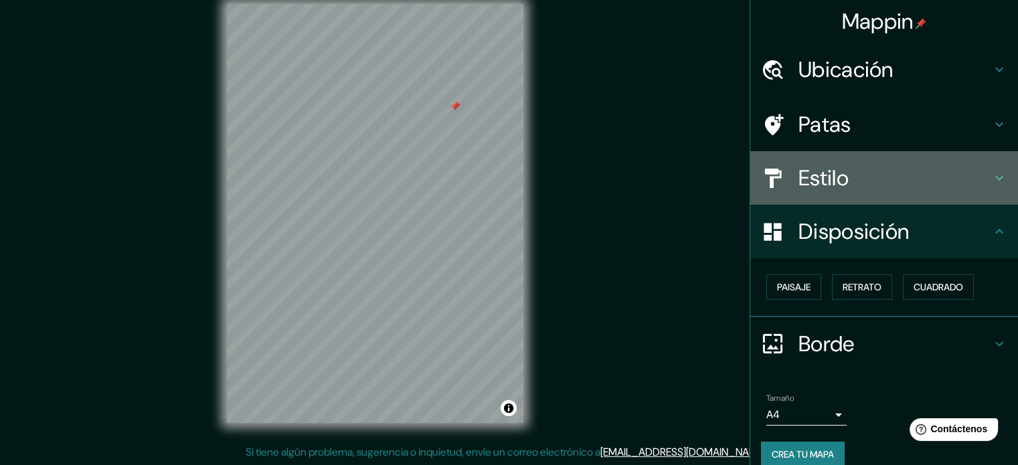
click at [989, 169] on div "Estilo" at bounding box center [884, 178] width 268 height 54
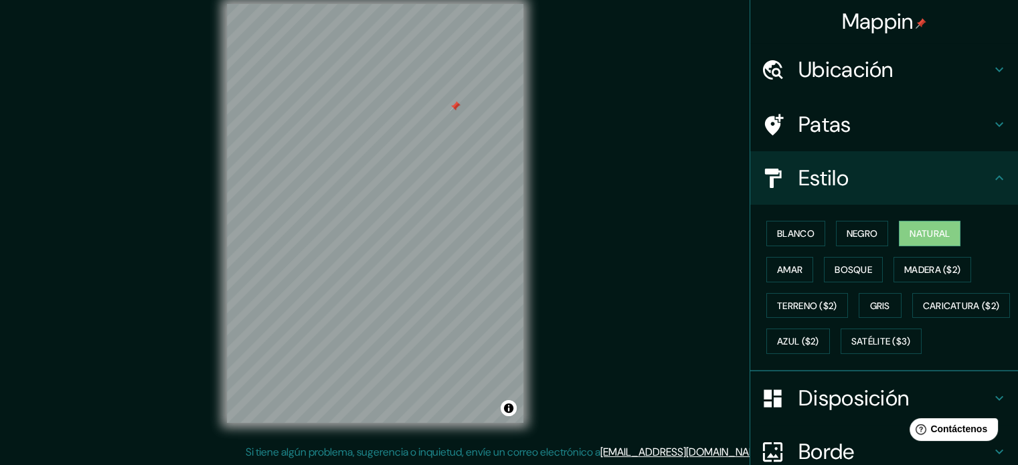
click at [995, 123] on icon at bounding box center [999, 124] width 8 height 5
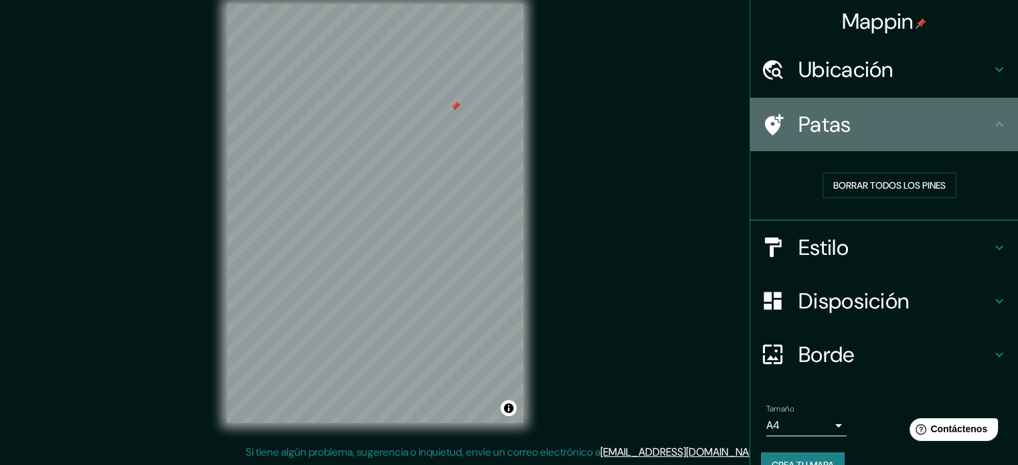
click at [879, 114] on h4 "Patas" at bounding box center [894, 124] width 193 height 27
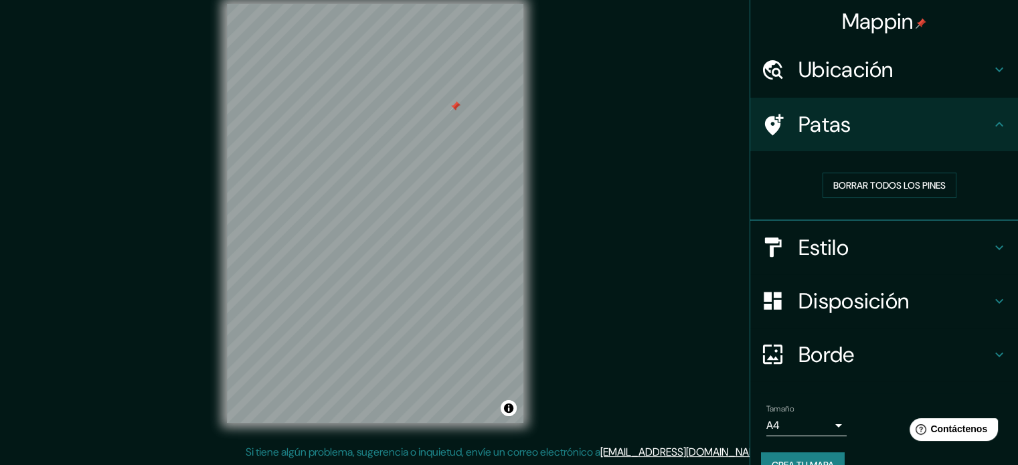
scroll to position [27, 0]
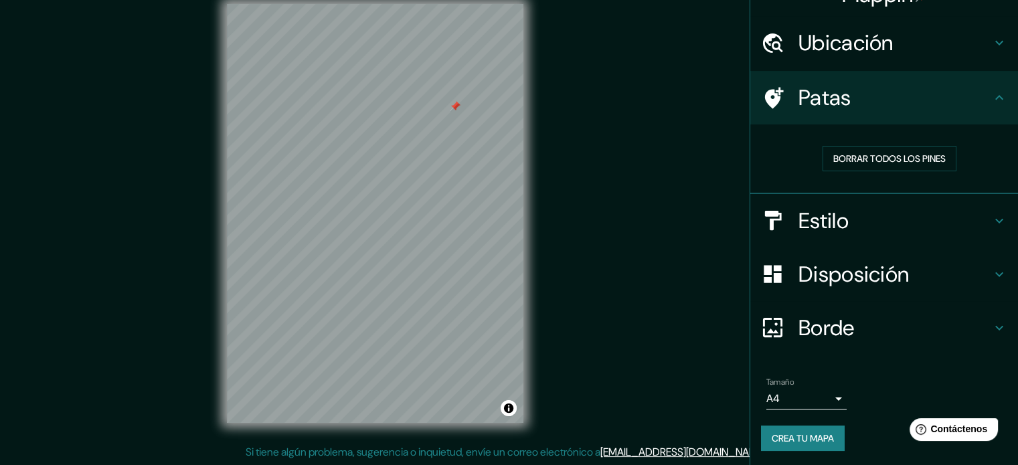
click at [456, 104] on div at bounding box center [455, 106] width 11 height 11
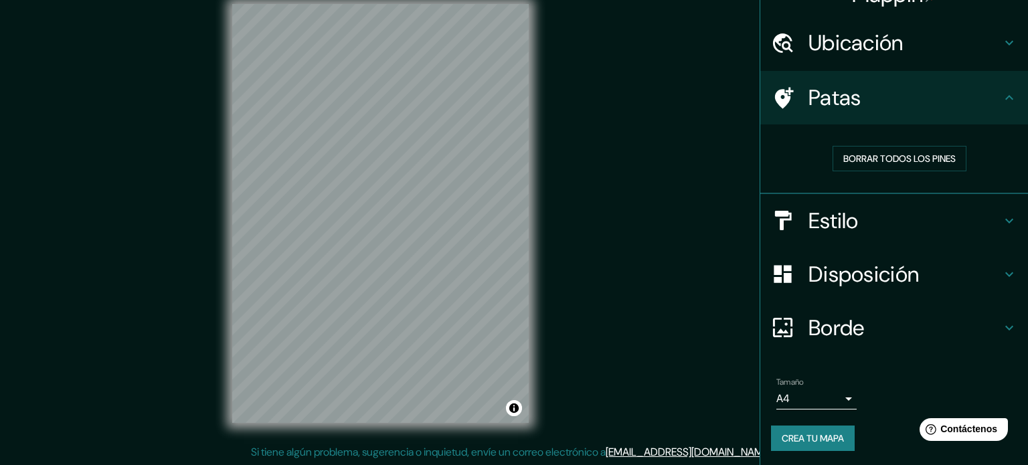
click at [814, 398] on body "Mappin Ubicación Pichilemu, Pichilemu, Región de O'Higgins, Chile Patas Borrar …" at bounding box center [514, 215] width 1028 height 465
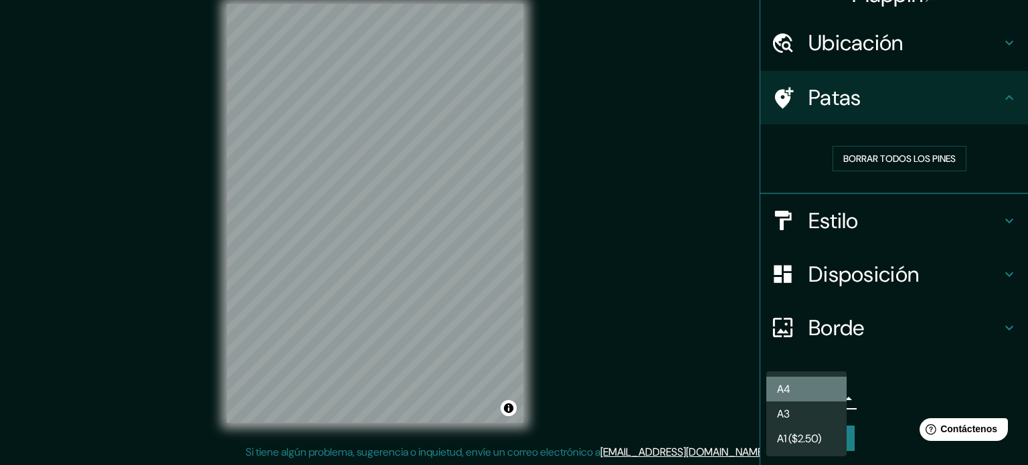
click at [803, 383] on li "A4" at bounding box center [806, 389] width 80 height 25
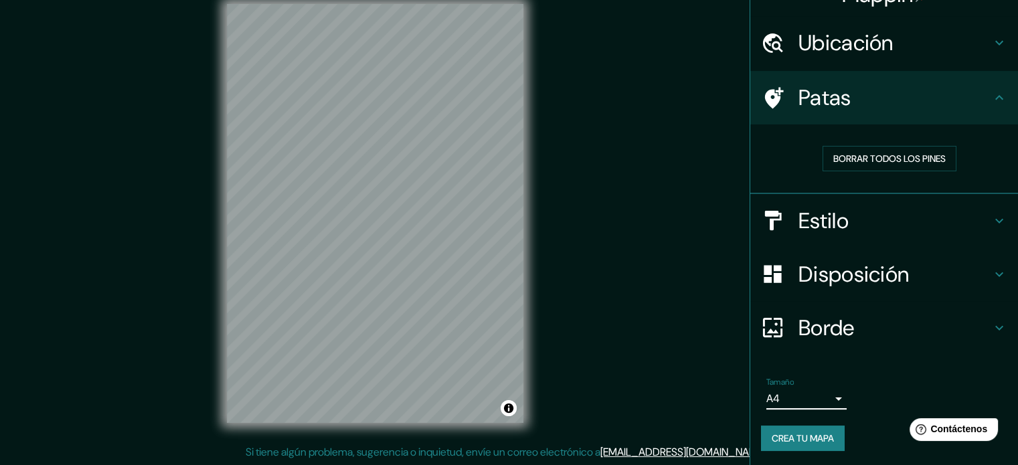
click at [869, 326] on h4 "Borde" at bounding box center [894, 328] width 193 height 27
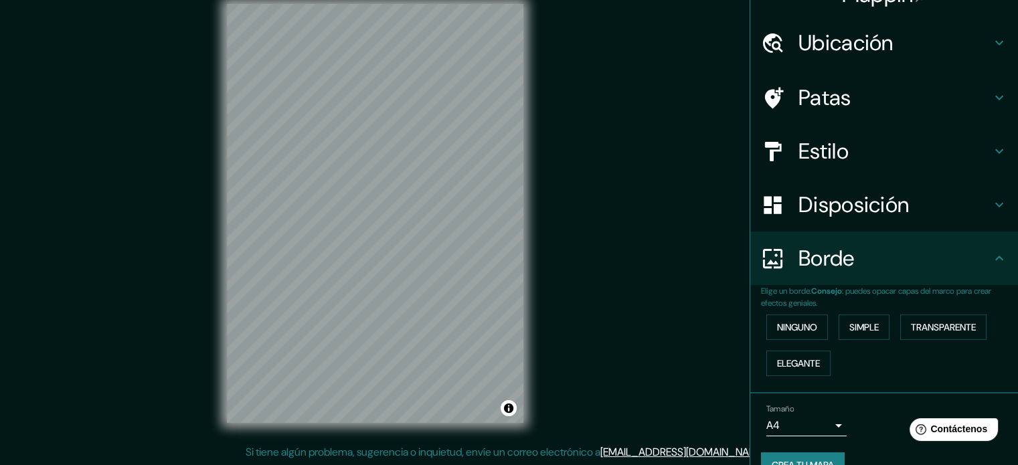
click at [637, 327] on div "Mappin Ubicación Pichilemu, Pichilemu, Región de O'Higgins, Chile Patas Estilo …" at bounding box center [509, 224] width 1018 height 483
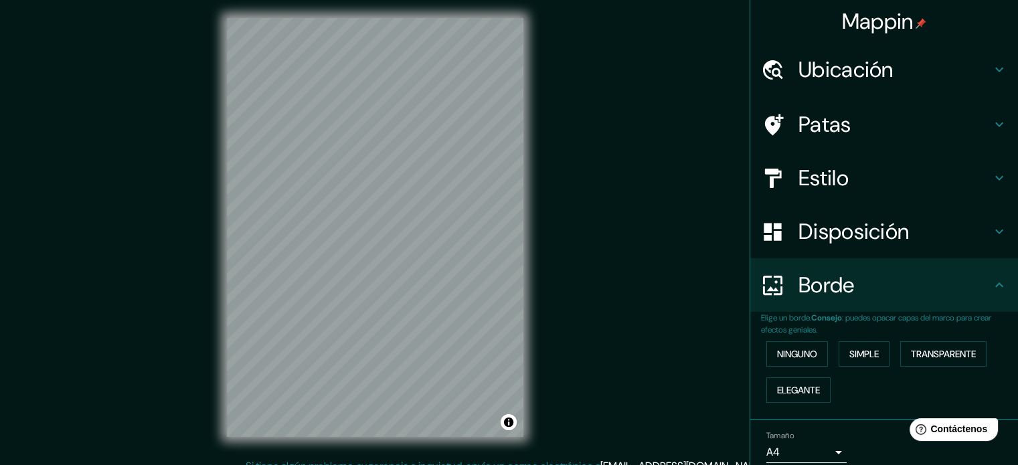
scroll to position [0, 0]
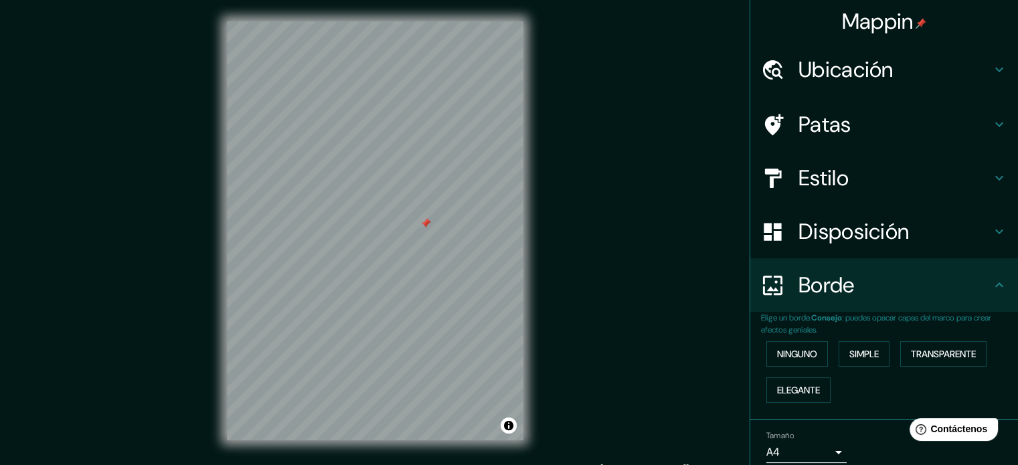
click at [423, 224] on div at bounding box center [425, 223] width 11 height 11
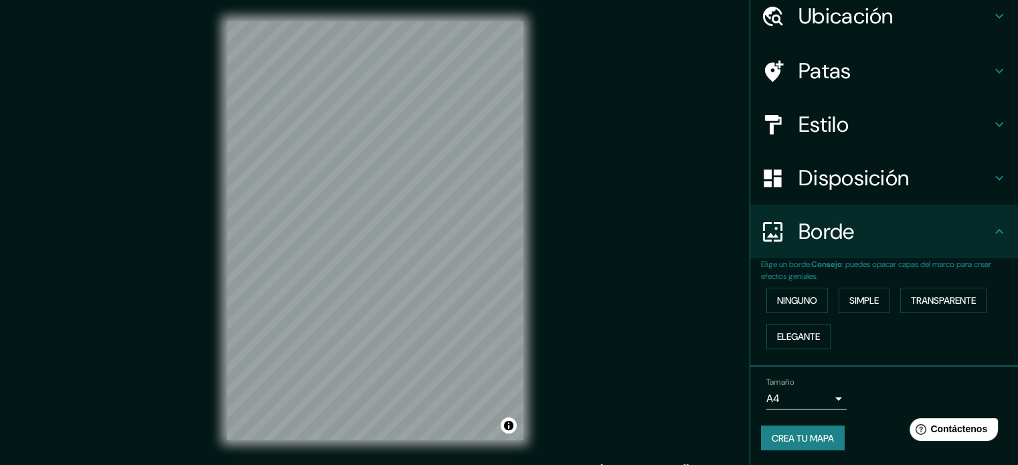
click at [811, 435] on font "Crea tu mapa" at bounding box center [803, 438] width 62 height 12
click at [950, 296] on font "Transparente" at bounding box center [943, 300] width 65 height 12
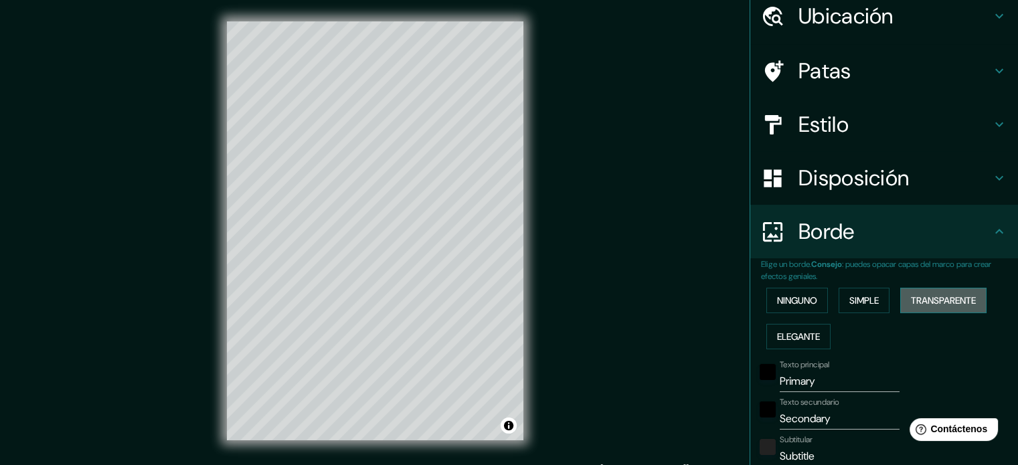
click at [950, 296] on font "Transparente" at bounding box center [943, 300] width 65 height 12
type input "213"
type input "35"
click at [779, 284] on div "Ninguno Simple Transparente Elegante" at bounding box center [889, 318] width 257 height 72
click at [784, 294] on font "Ninguno" at bounding box center [797, 300] width 40 height 12
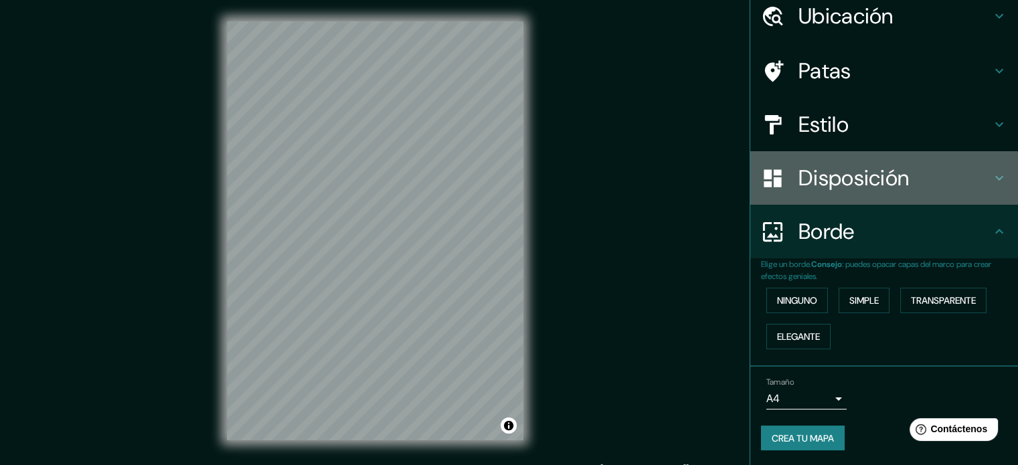
click at [841, 183] on font "Disposición" at bounding box center [853, 178] width 110 height 28
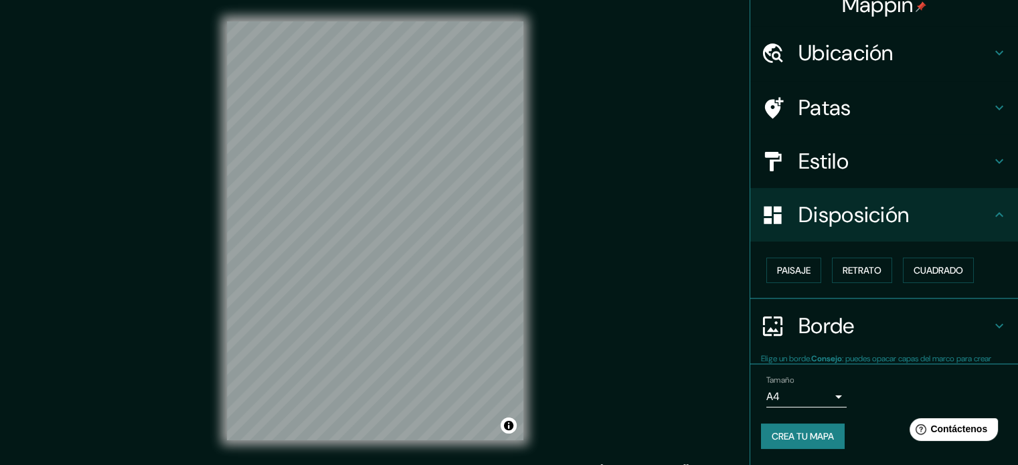
scroll to position [16, 0]
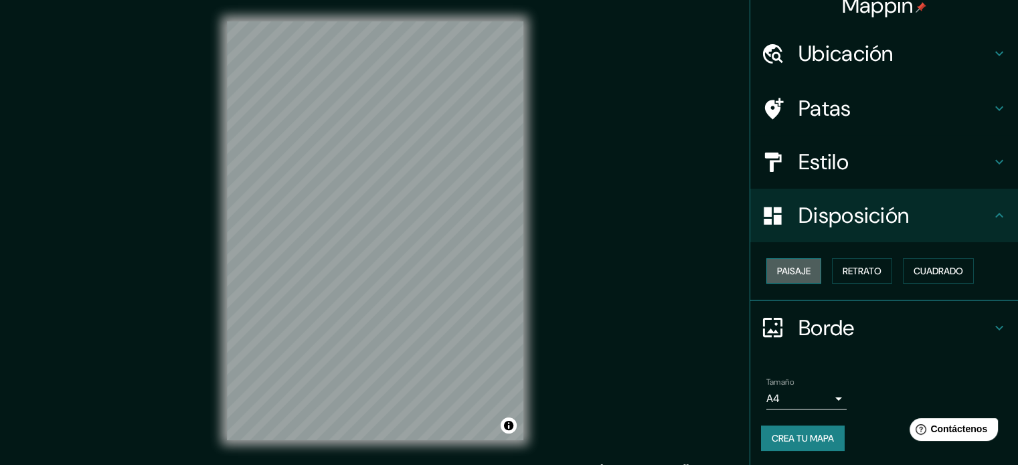
click at [785, 272] on font "Paisaje" at bounding box center [793, 271] width 33 height 12
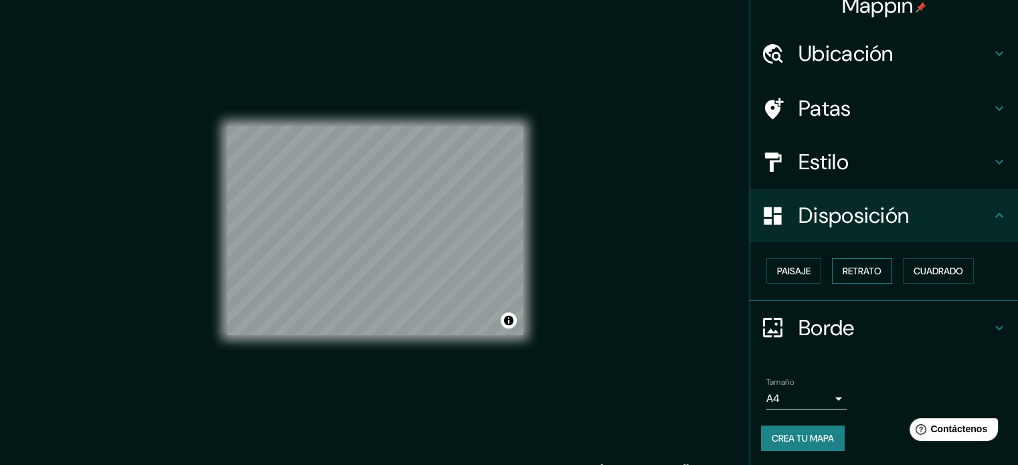
click at [865, 269] on font "Retrato" at bounding box center [861, 271] width 39 height 12
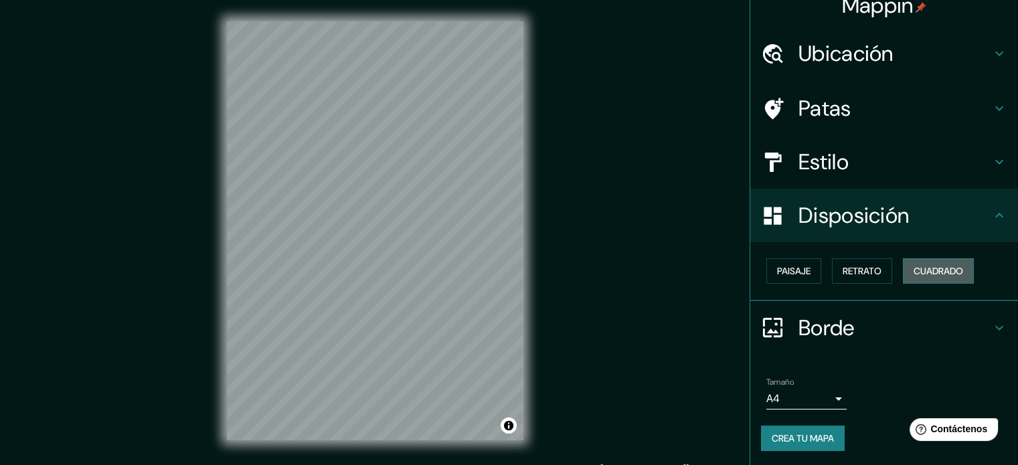
click at [927, 269] on font "Cuadrado" at bounding box center [938, 271] width 50 height 12
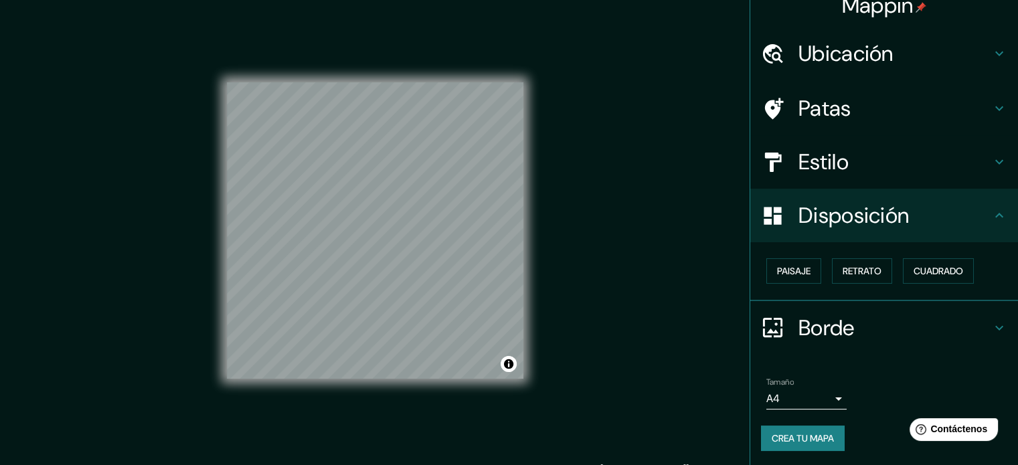
click at [982, 147] on div "Estilo" at bounding box center [884, 162] width 268 height 54
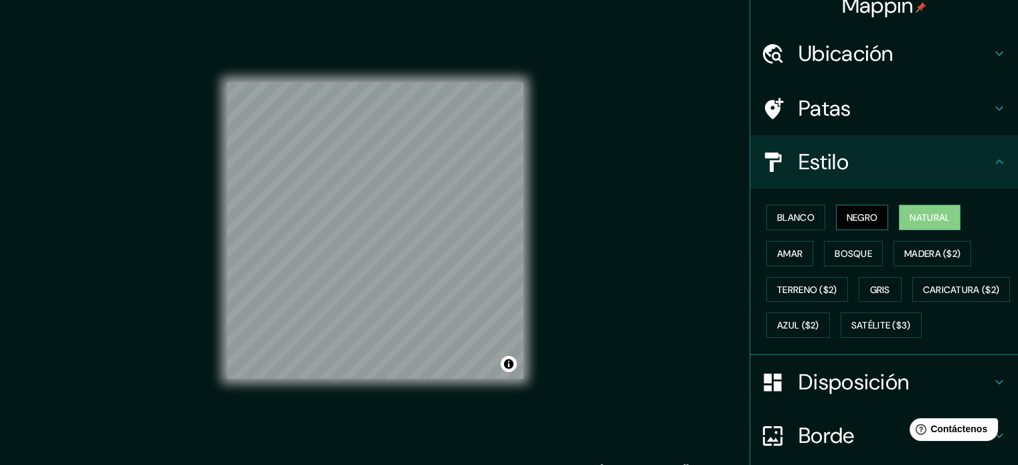
click at [854, 218] on font "Negro" at bounding box center [861, 217] width 31 height 12
click at [795, 211] on font "Blanco" at bounding box center [795, 217] width 37 height 12
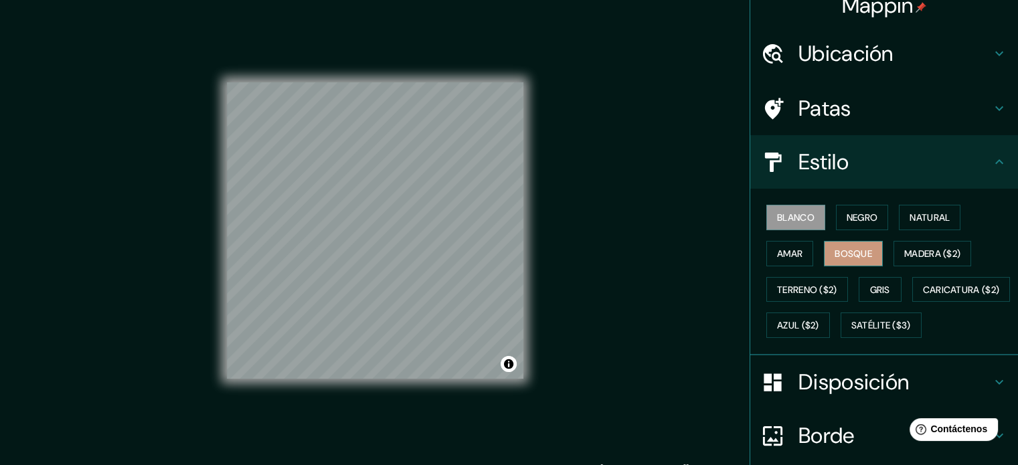
click at [838, 248] on font "Bosque" at bounding box center [852, 254] width 37 height 12
click at [780, 250] on font "Amar" at bounding box center [789, 254] width 25 height 12
click at [849, 250] on font "Bosque" at bounding box center [852, 254] width 37 height 12
click at [884, 288] on button "Gris" at bounding box center [880, 289] width 43 height 25
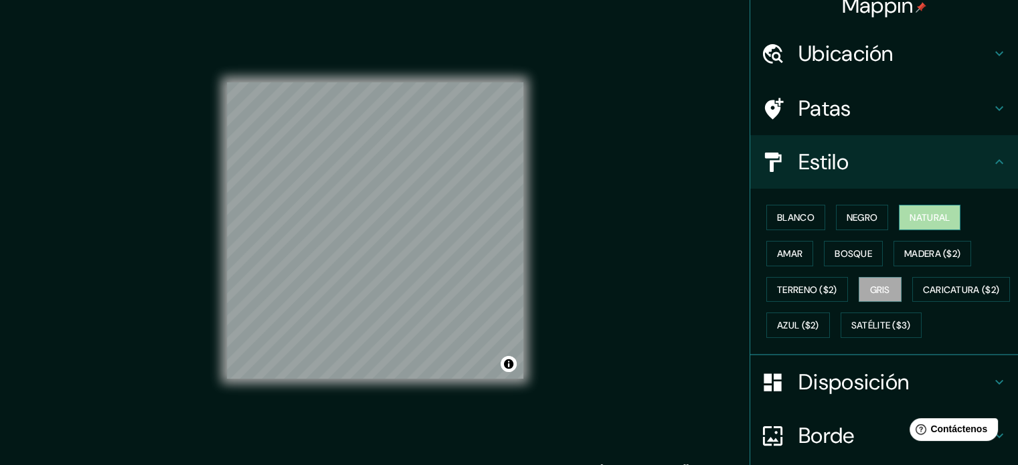
click at [920, 219] on font "Natural" at bounding box center [929, 217] width 40 height 12
click at [664, 337] on div "Mappin Ubicación Pichilemu, Pichilemu, Región de O'Higgins, Chile Patas Estilo …" at bounding box center [509, 241] width 1018 height 483
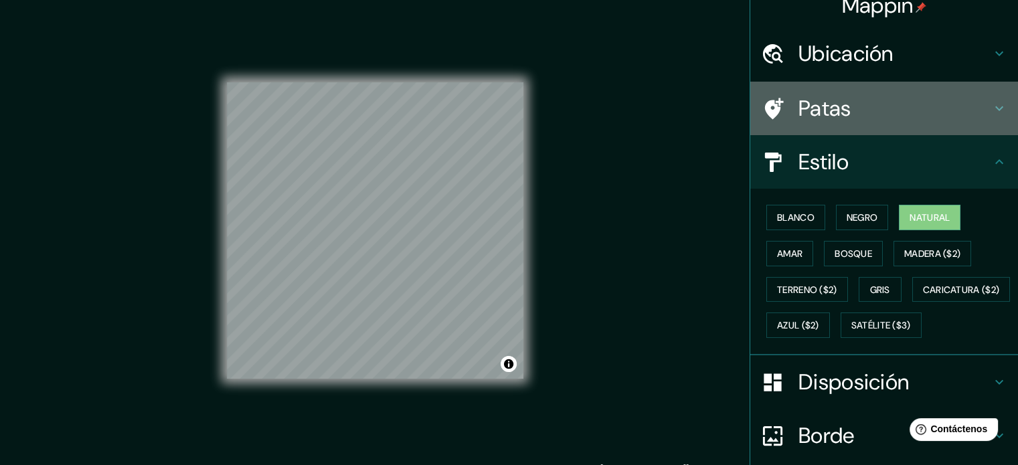
click at [991, 109] on icon at bounding box center [999, 108] width 16 height 16
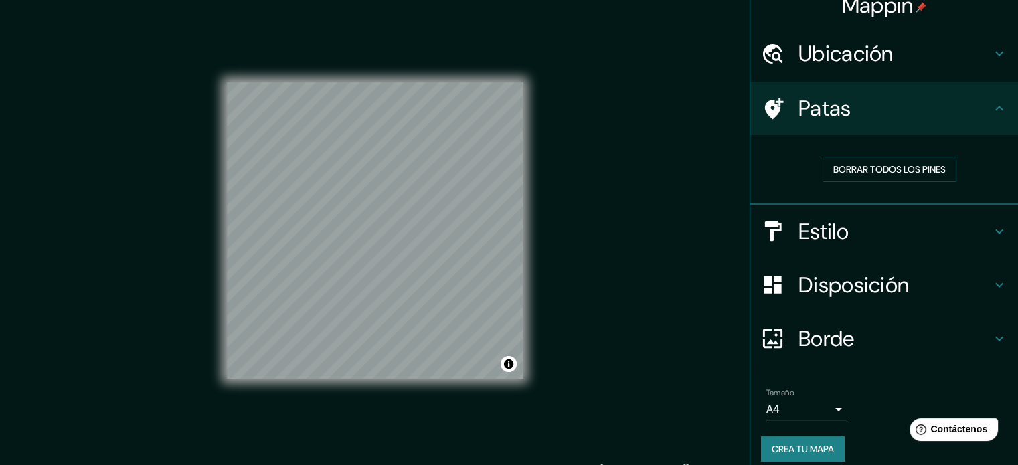
click at [991, 48] on icon at bounding box center [999, 54] width 16 height 16
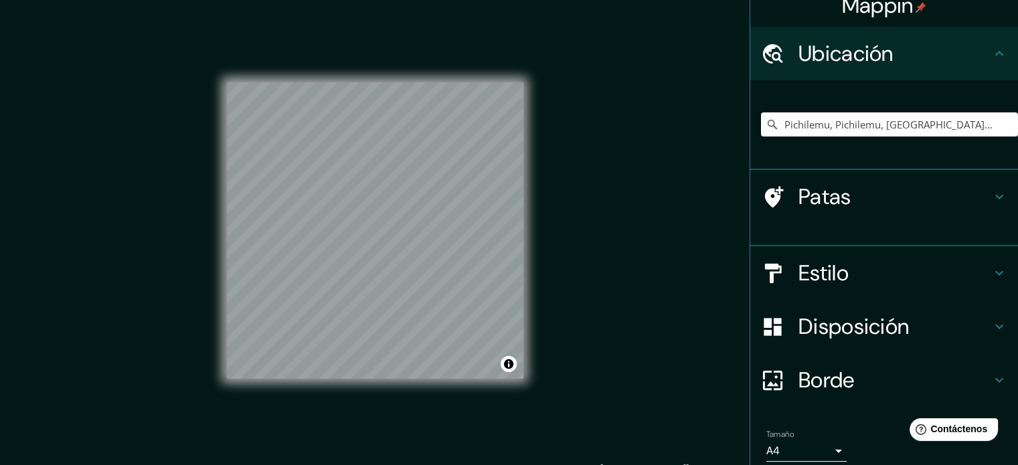
click at [991, 48] on icon at bounding box center [999, 54] width 16 height 16
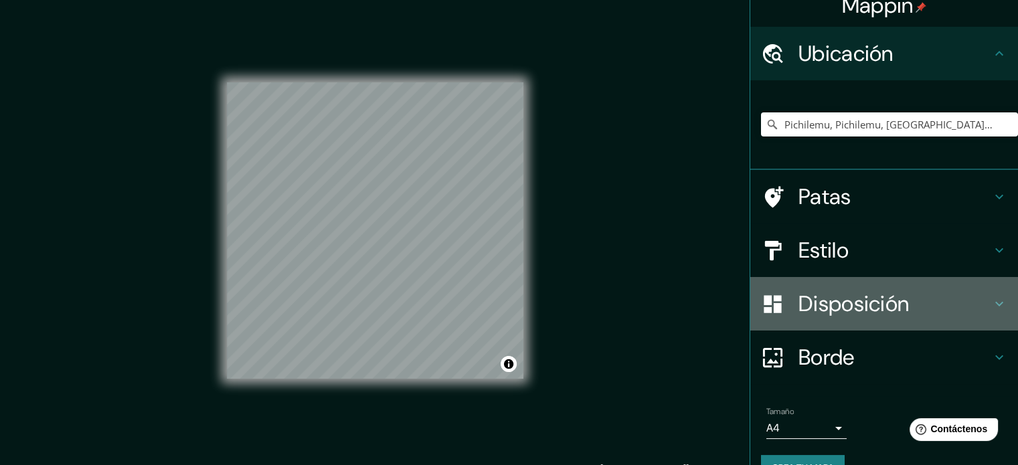
click at [969, 315] on h4 "Disposición" at bounding box center [894, 303] width 193 height 27
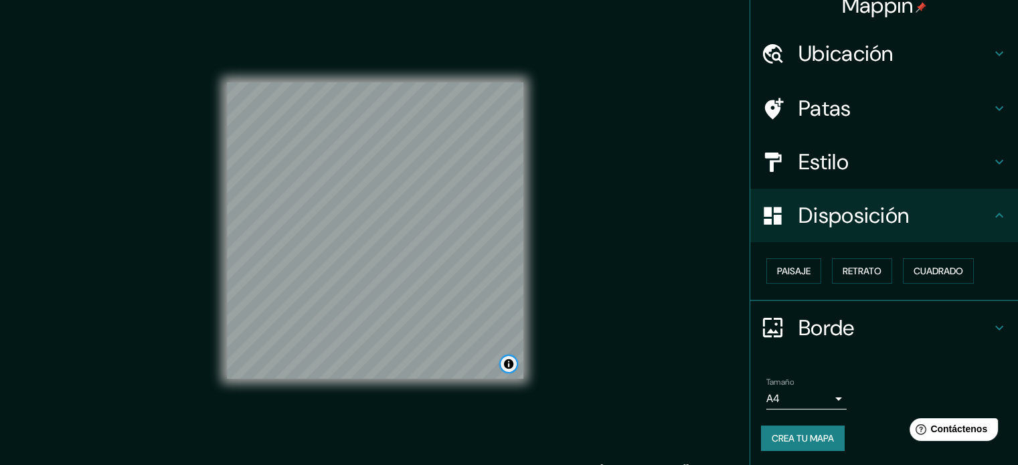
click at [509, 367] on button "Activar o desactivar atribución" at bounding box center [509, 364] width 16 height 16
click at [509, 363] on button "Activar o desactivar atribución" at bounding box center [509, 364] width 16 height 16
click at [612, 395] on div "Mappin Ubicación Pichilemu, Pichilemu, Región de O'Higgins, Chile Patas Estilo …" at bounding box center [509, 241] width 1018 height 483
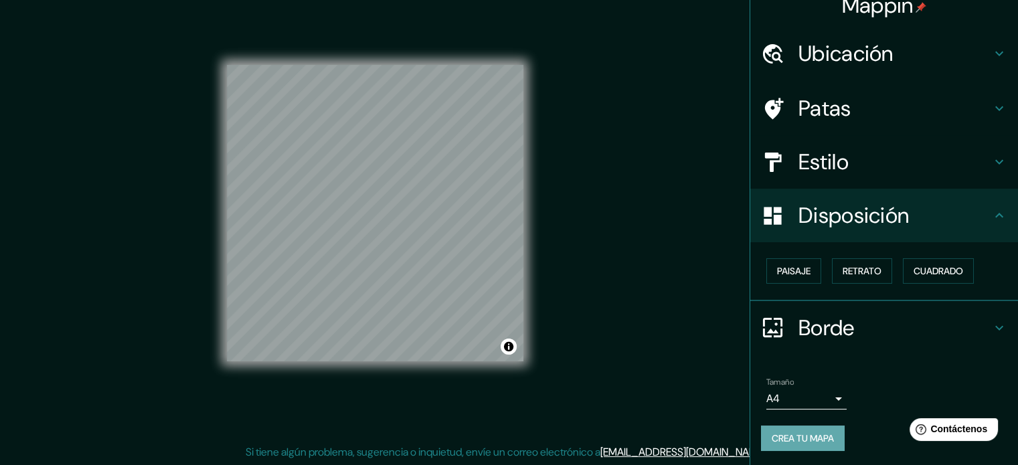
click at [802, 439] on font "Crea tu mapa" at bounding box center [803, 438] width 62 height 12
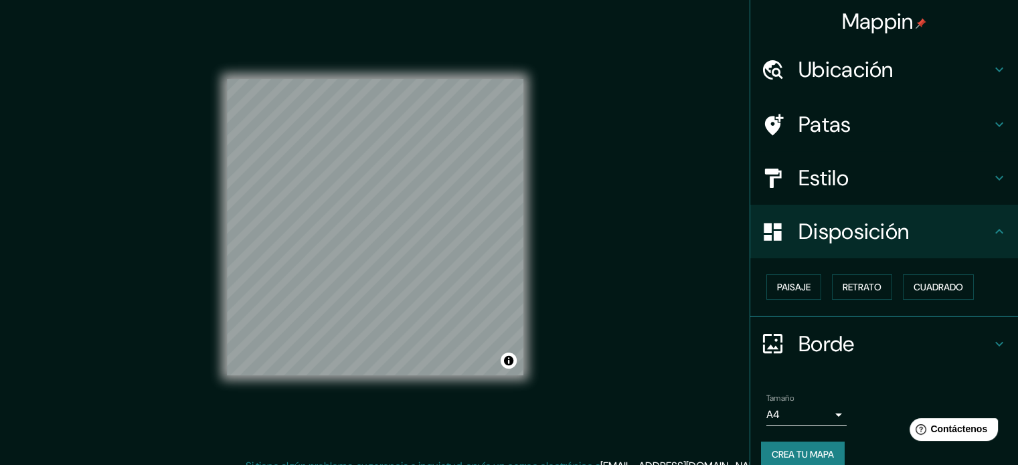
scroll to position [0, 0]
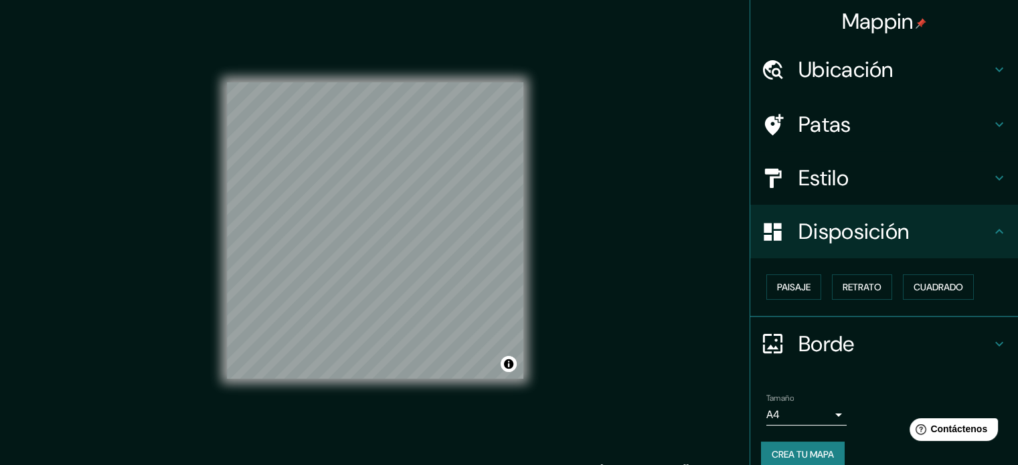
click at [871, 11] on font "Mappin" at bounding box center [878, 21] width 72 height 28
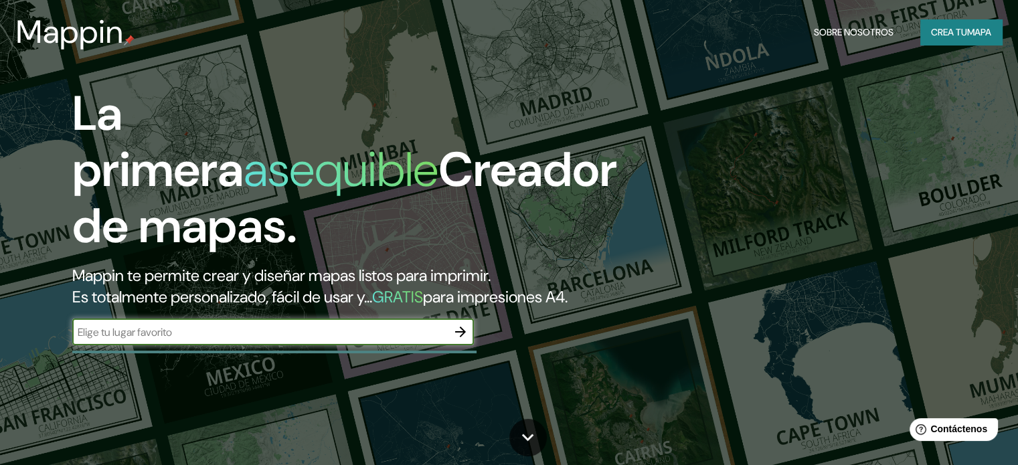
click at [967, 31] on font "mapa" at bounding box center [979, 32] width 24 height 12
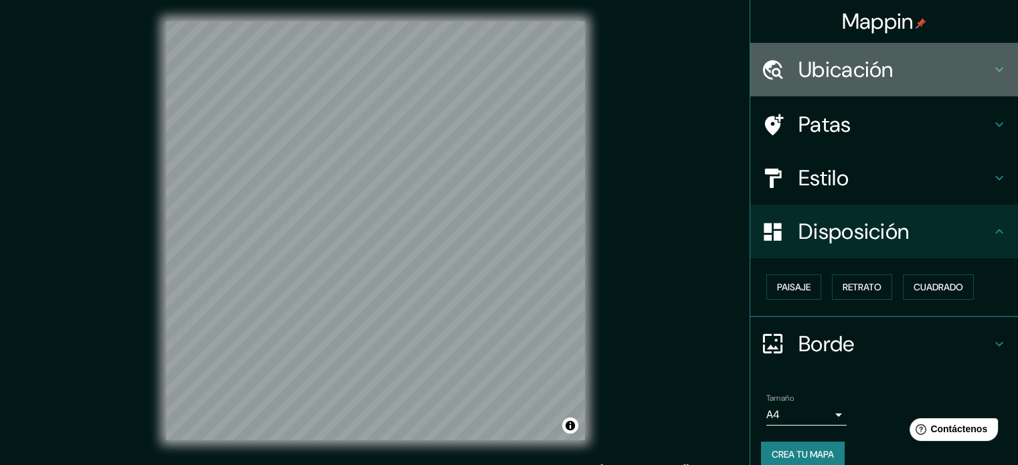
click at [888, 68] on h4 "Ubicación" at bounding box center [894, 69] width 193 height 27
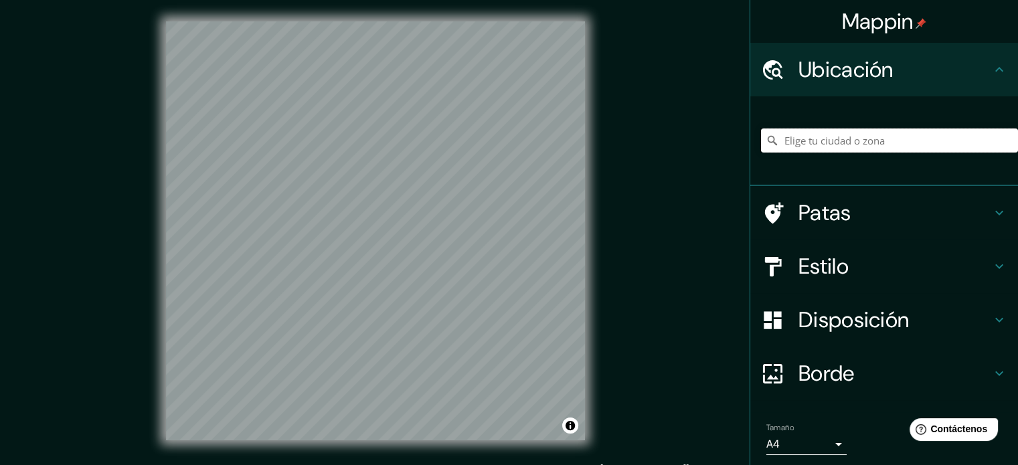
click at [859, 149] on input "Elige tu ciudad o zona" at bounding box center [889, 140] width 257 height 24
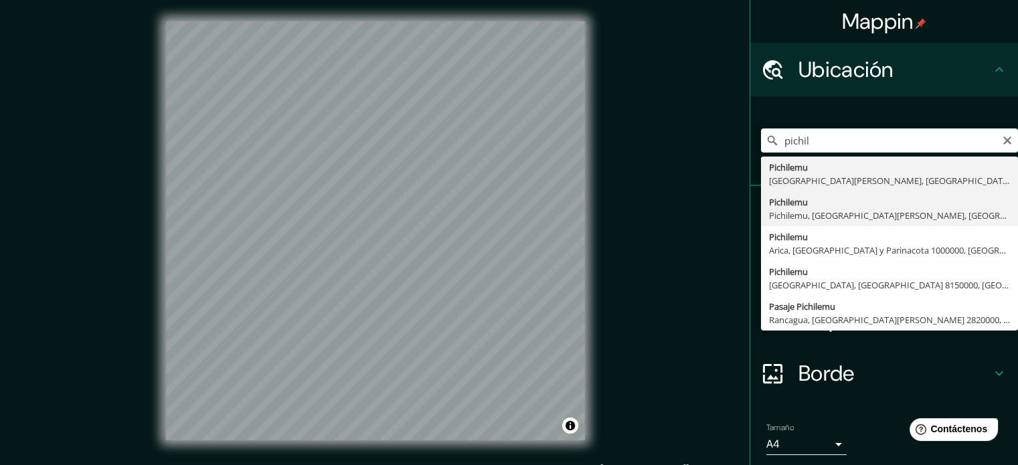
type input "Pichilemu, Pichilemu, Región de O'Higgins, Chile"
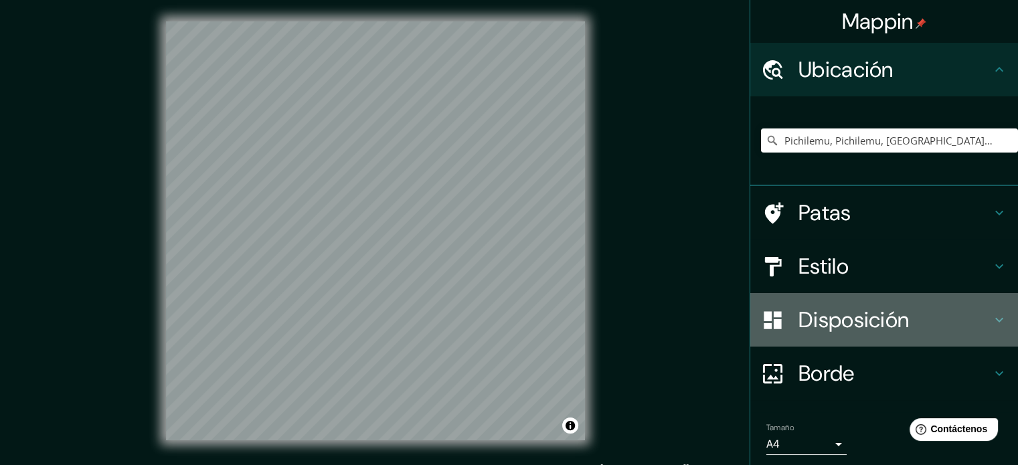
click at [945, 316] on h4 "Disposición" at bounding box center [894, 319] width 193 height 27
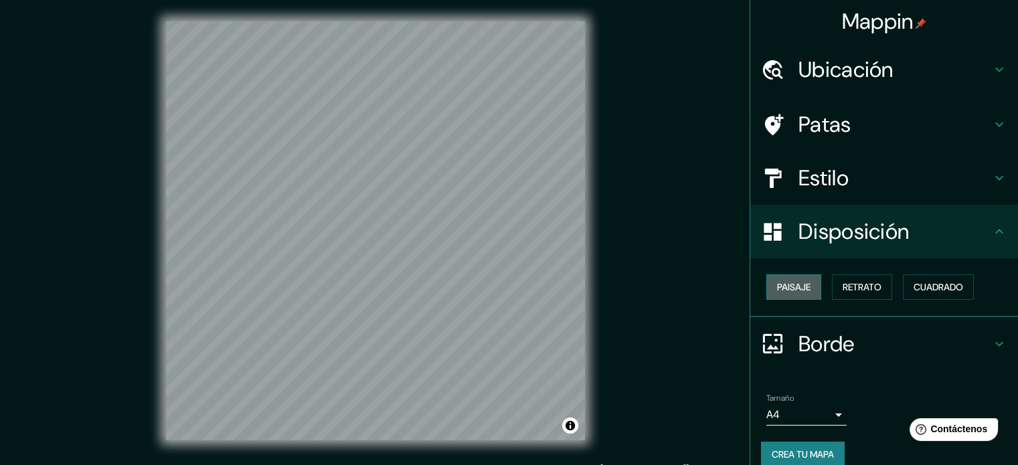
click at [788, 283] on font "Paisaje" at bounding box center [793, 287] width 33 height 12
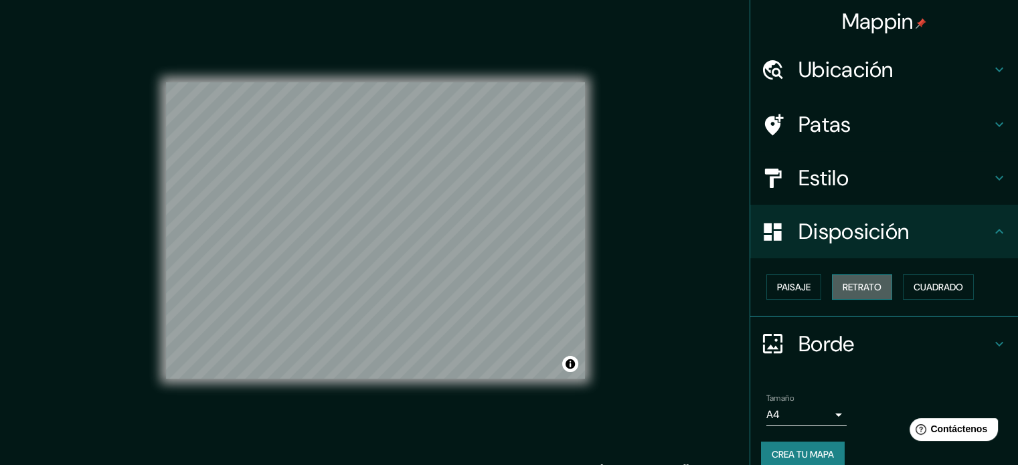
click at [842, 284] on font "Retrato" at bounding box center [861, 287] width 39 height 12
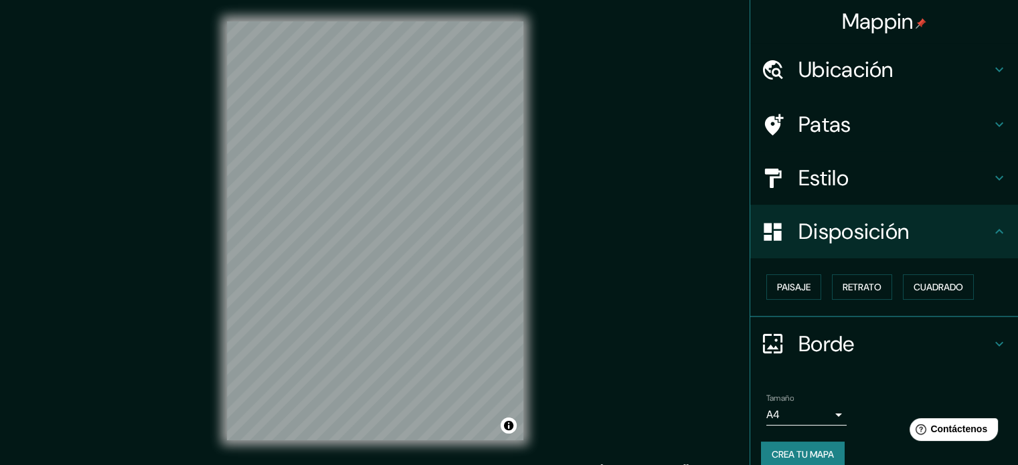
scroll to position [16, 0]
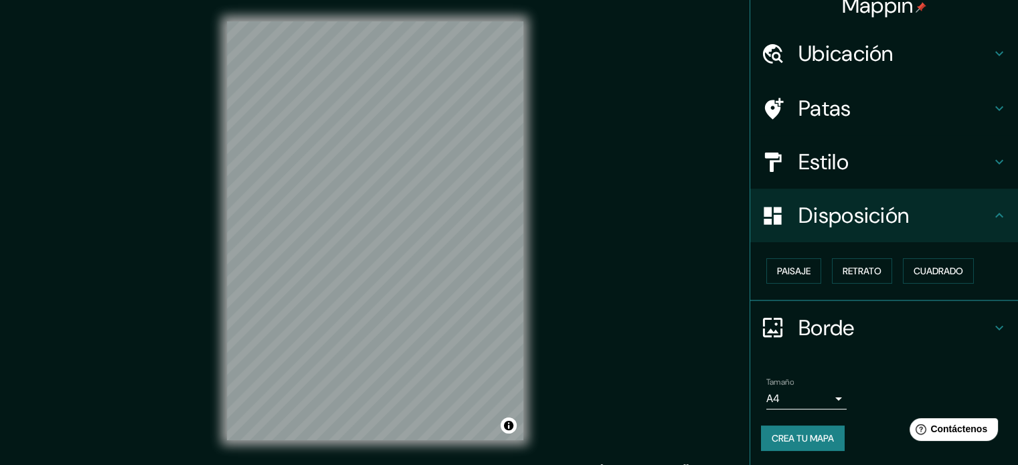
click at [806, 432] on font "Crea tu mapa" at bounding box center [803, 438] width 62 height 12
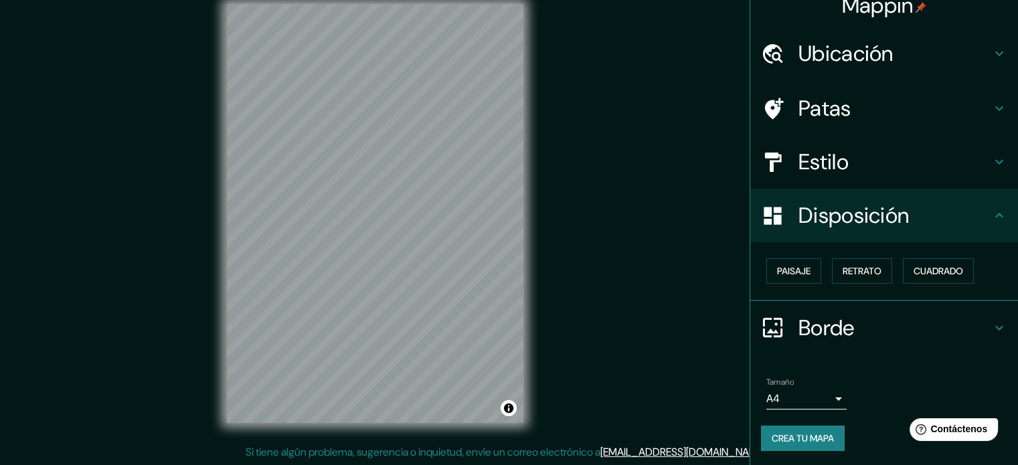
drag, startPoint x: 812, startPoint y: 430, endPoint x: 870, endPoint y: 375, distance: 79.5
click at [870, 375] on div "Tamaño A4 single" at bounding box center [884, 393] width 246 height 43
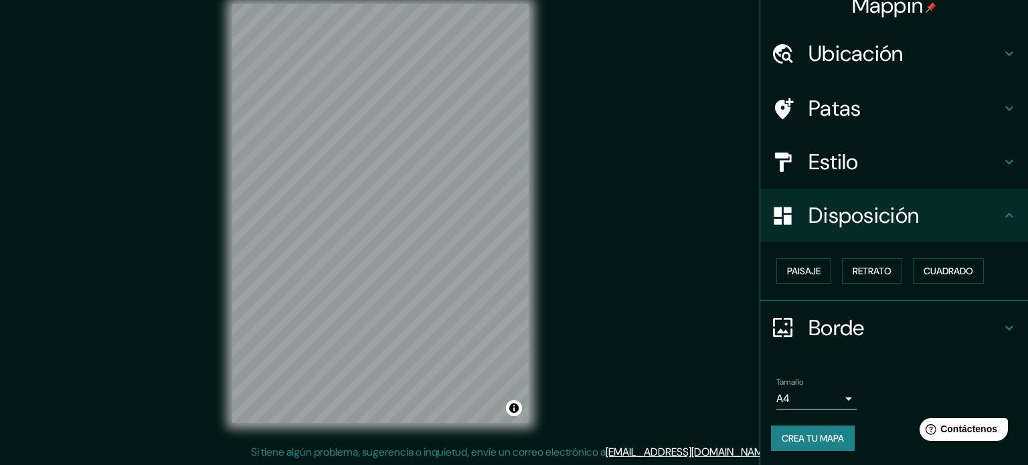
click at [822, 397] on body "Mappin Ubicación Pichilemu, Pichilemu, Región de O'Higgins, Chile Patas Estilo …" at bounding box center [514, 215] width 1028 height 465
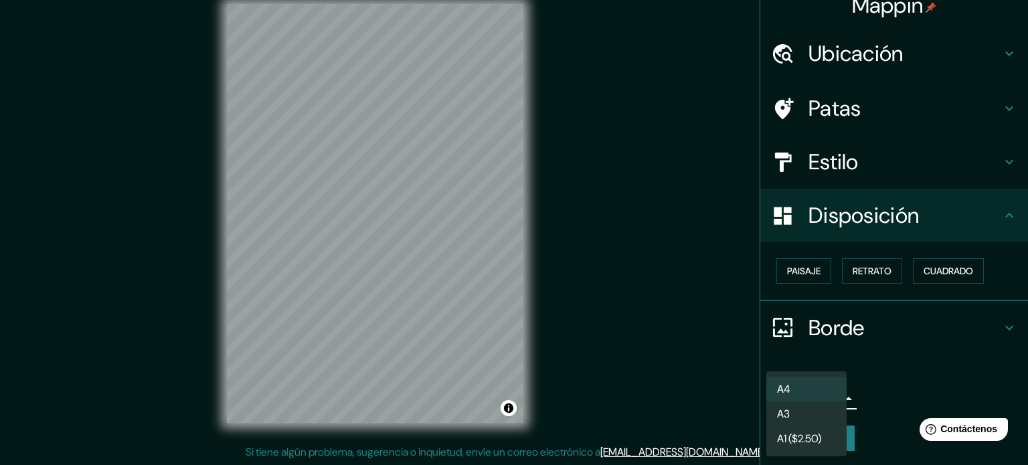
click at [806, 406] on li "A3" at bounding box center [806, 414] width 80 height 25
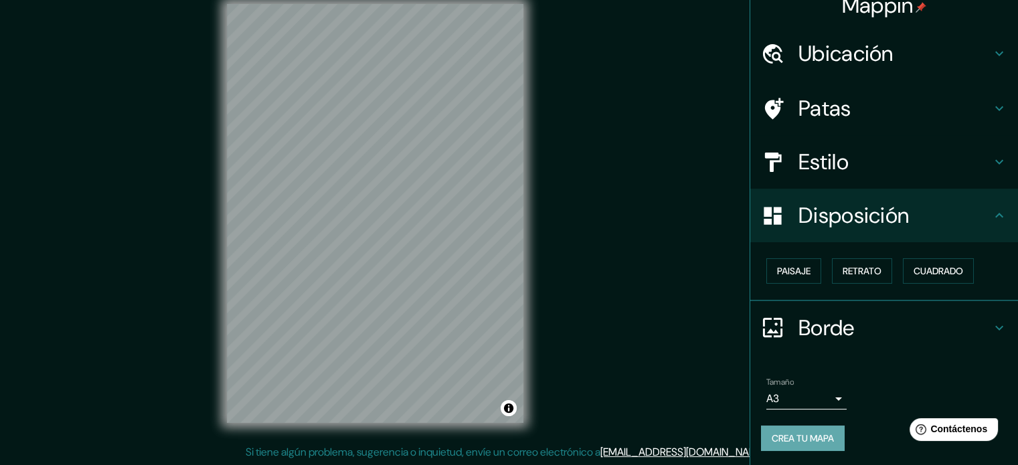
click at [800, 434] on font "Crea tu mapa" at bounding box center [803, 438] width 62 height 12
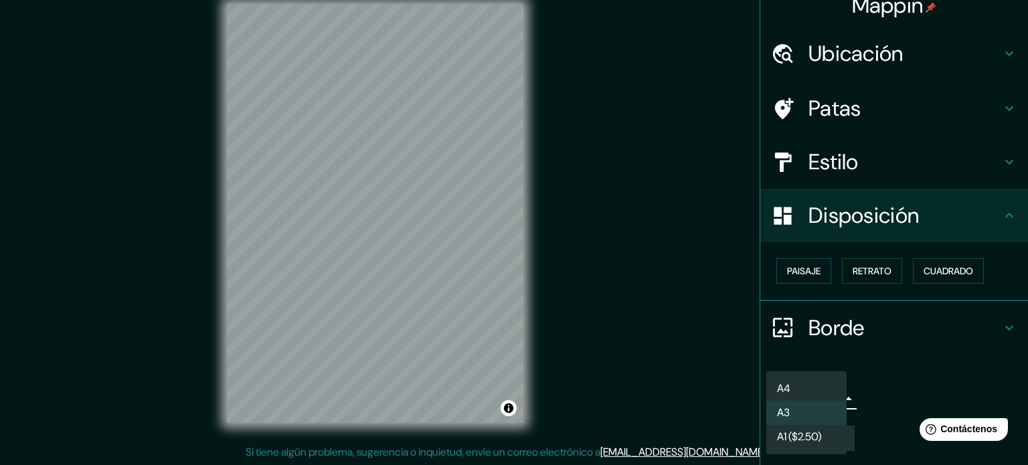
click at [822, 395] on body "Mappin Ubicación Pichilemu, Pichilemu, Región de O'Higgins, Chile Patas Estilo …" at bounding box center [514, 215] width 1028 height 465
click at [806, 383] on li "A4" at bounding box center [806, 389] width 80 height 25
type input "single"
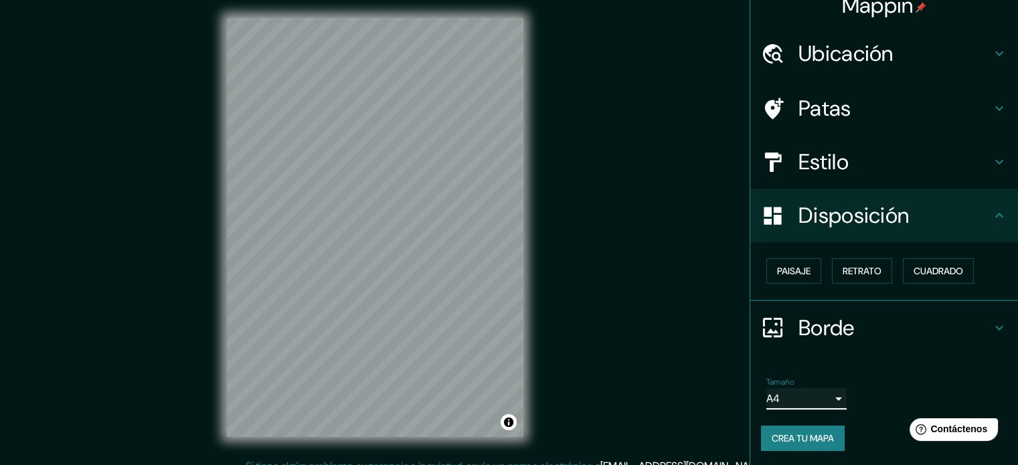
scroll to position [0, 0]
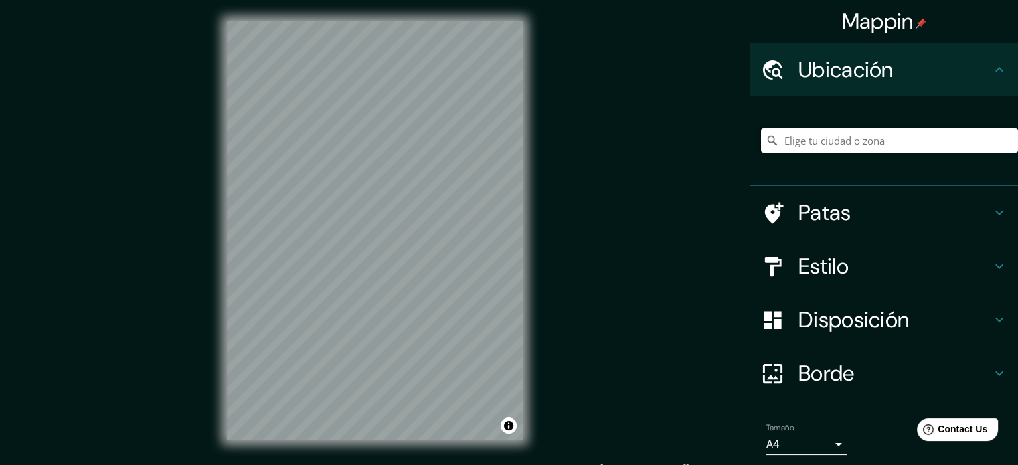
click at [800, 135] on input "Elige tu ciudad o zona" at bounding box center [889, 140] width 257 height 24
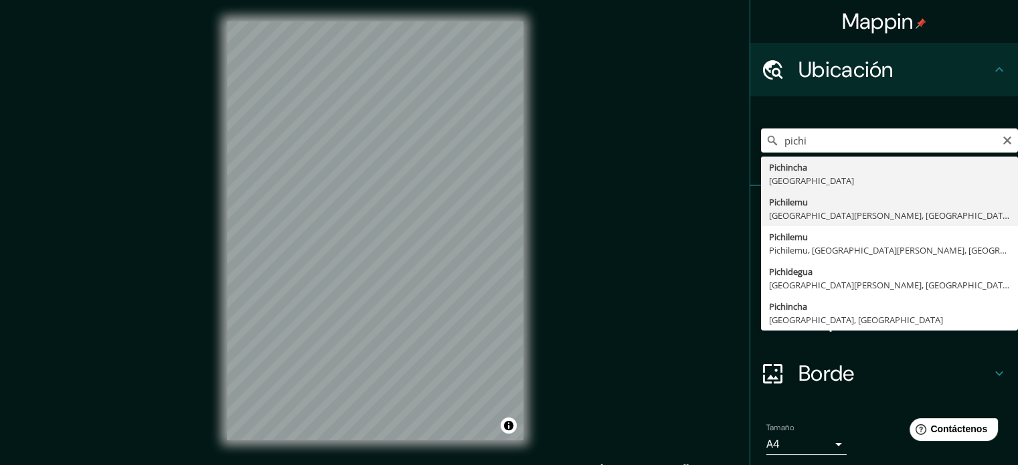
type input "Pichilemu, [GEOGRAPHIC_DATA][PERSON_NAME], [GEOGRAPHIC_DATA]"
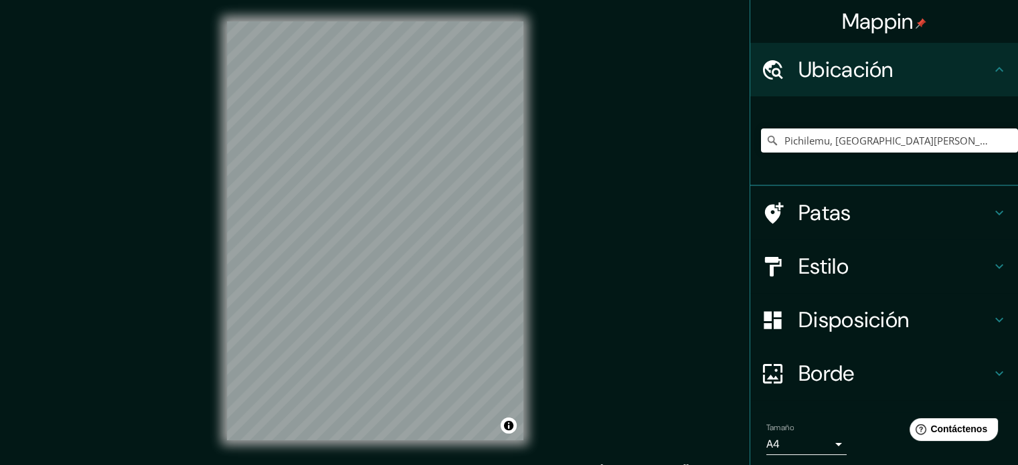
click at [889, 260] on h4 "Estilo" at bounding box center [894, 266] width 193 height 27
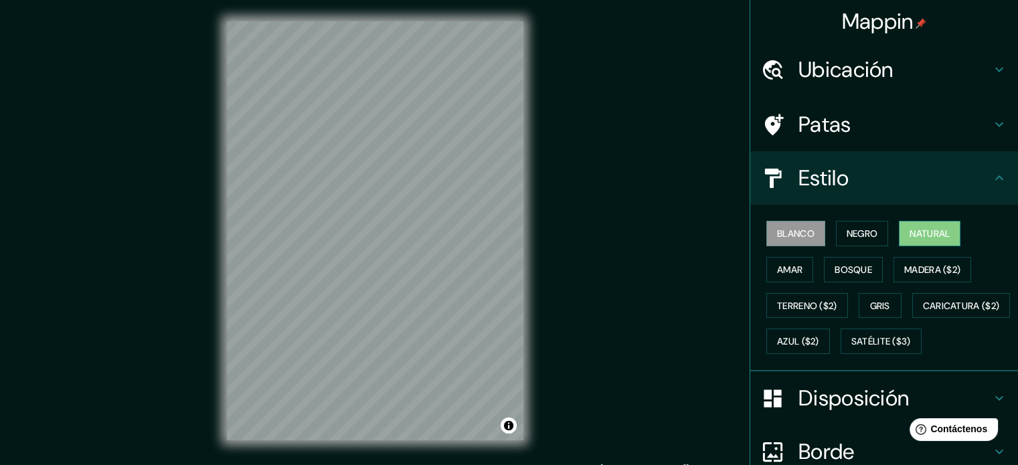
click at [929, 238] on font "Natural" at bounding box center [929, 234] width 40 height 12
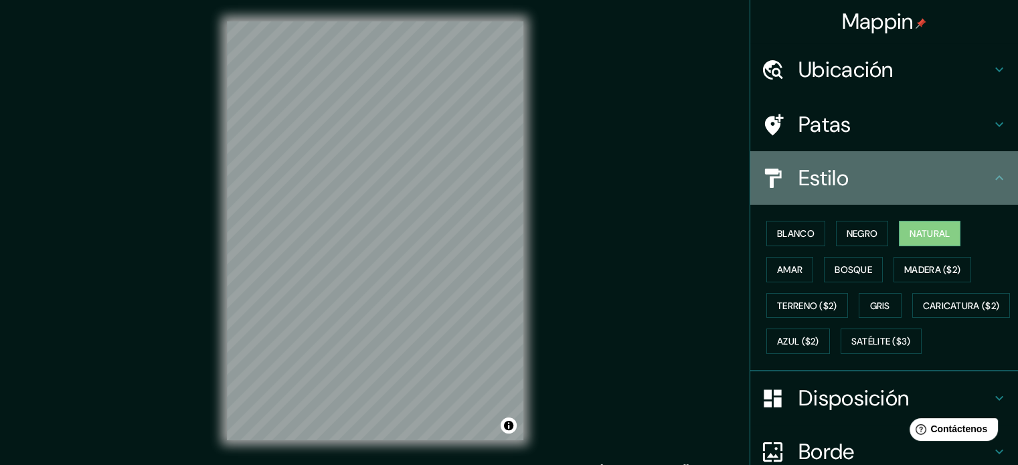
click at [983, 168] on div "Estilo" at bounding box center [884, 178] width 268 height 54
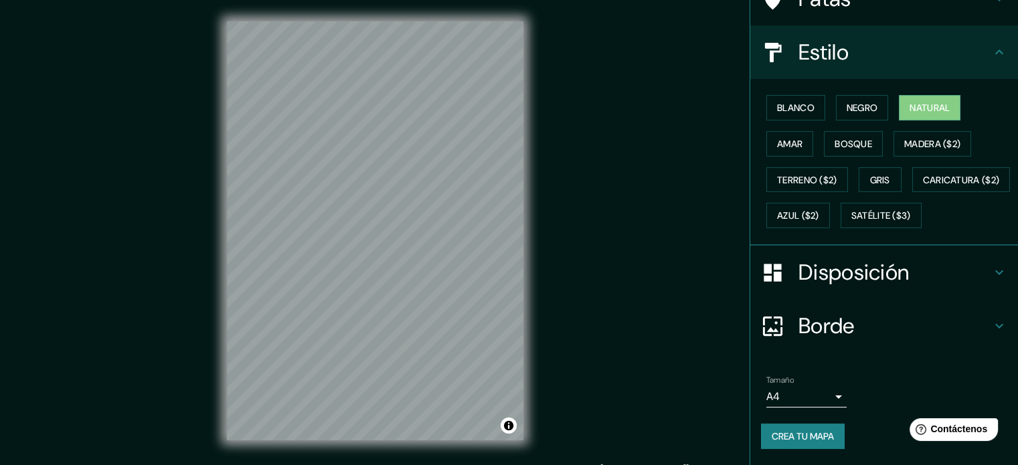
scroll to position [158, 0]
click at [784, 432] on font "Crea tu mapa" at bounding box center [803, 436] width 62 height 12
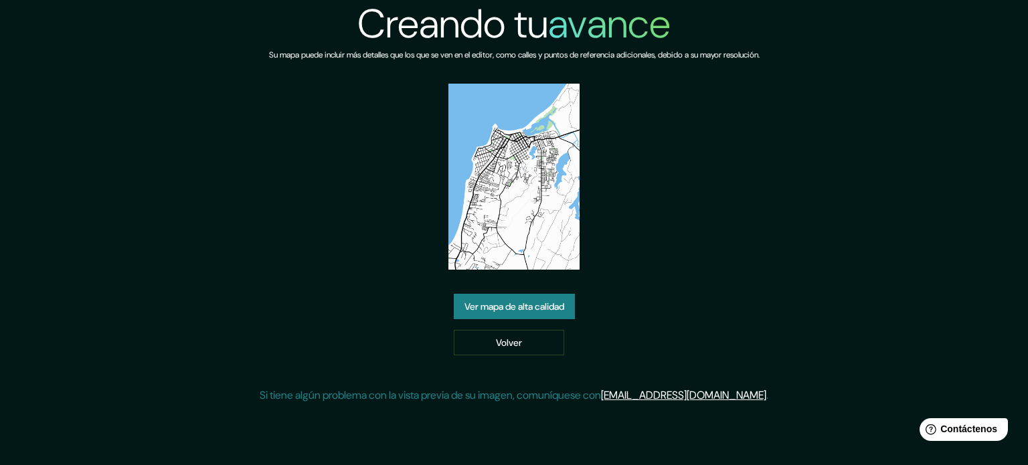
click at [506, 299] on font "Ver mapa de alta calidad" at bounding box center [514, 306] width 100 height 17
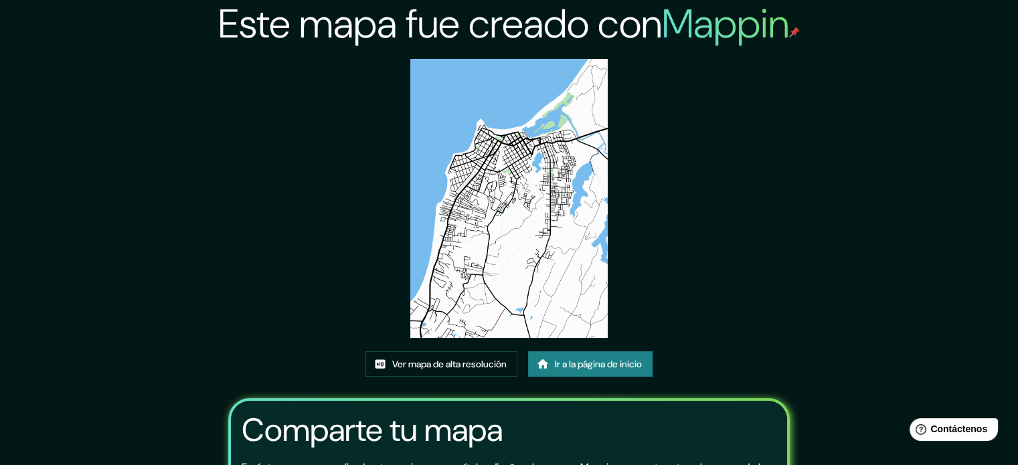
click at [527, 243] on img at bounding box center [508, 198] width 197 height 279
click at [493, 191] on img at bounding box center [508, 198] width 197 height 279
click at [446, 359] on font "Ver mapa de alta resolución" at bounding box center [449, 364] width 114 height 12
click at [584, 363] on font "Ir a la página de inicio" at bounding box center [598, 364] width 87 height 12
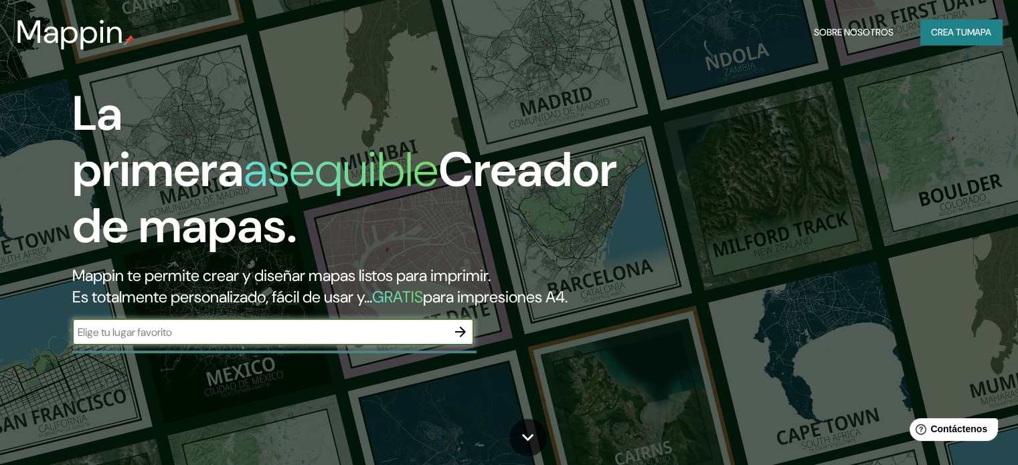
click at [215, 340] on input "text" at bounding box center [259, 332] width 375 height 15
click at [949, 34] on font "Crea tu" at bounding box center [949, 32] width 36 height 12
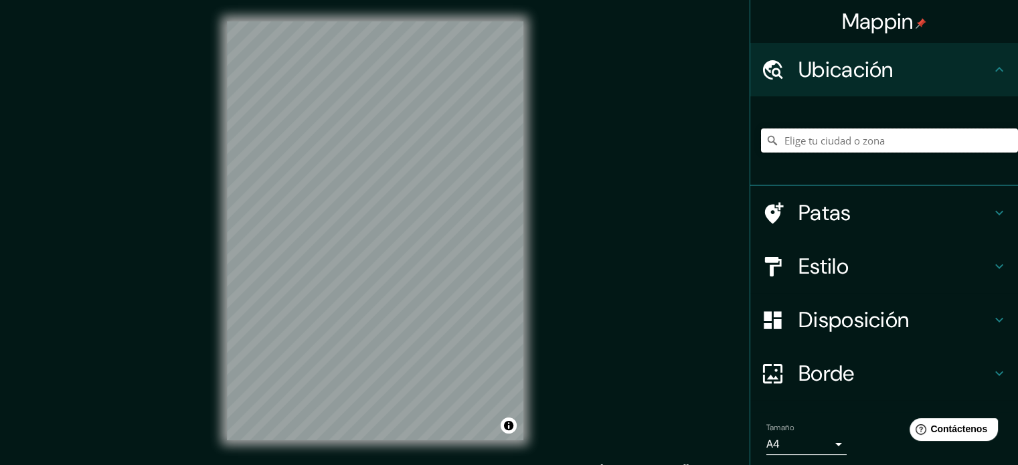
click at [823, 136] on input "Elige tu ciudad o zona" at bounding box center [889, 140] width 257 height 24
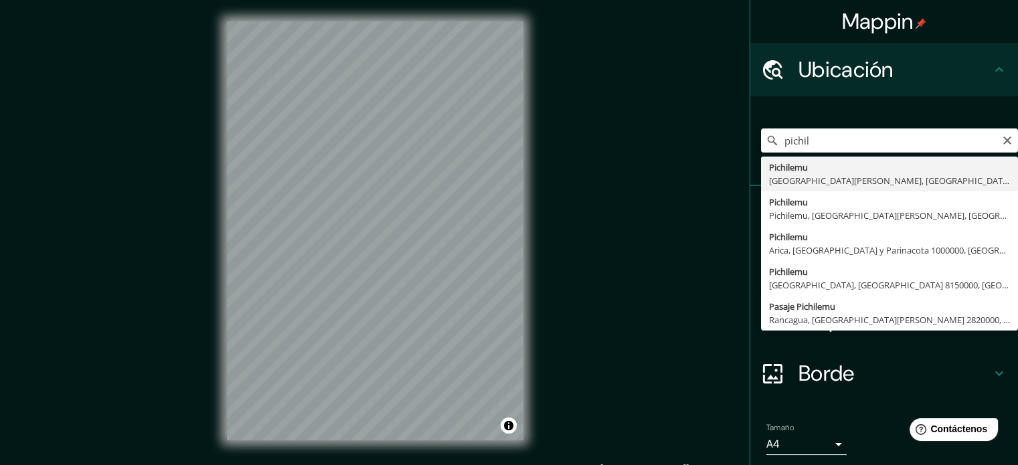
type input "Pichilemu, Región de O'Higgins, Chile"
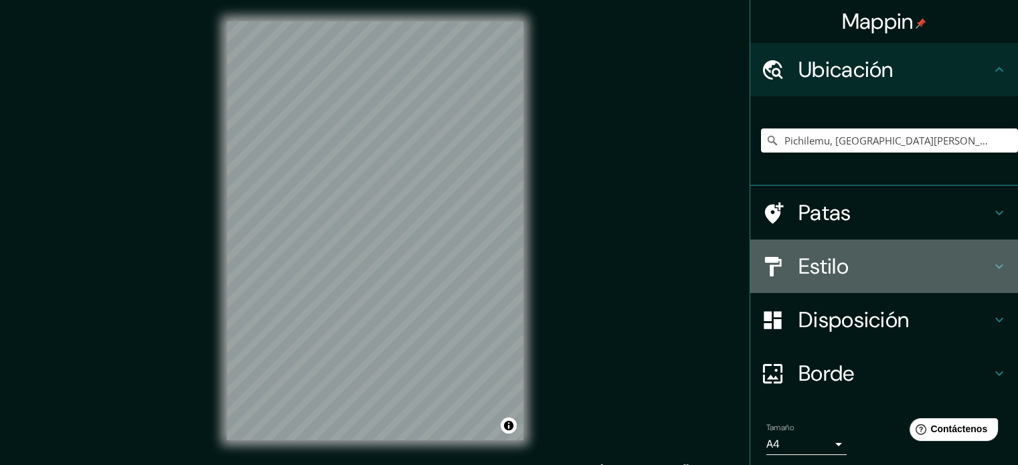
drag, startPoint x: 873, startPoint y: 262, endPoint x: 881, endPoint y: 264, distance: 8.8
click at [873, 262] on h4 "Estilo" at bounding box center [894, 266] width 193 height 27
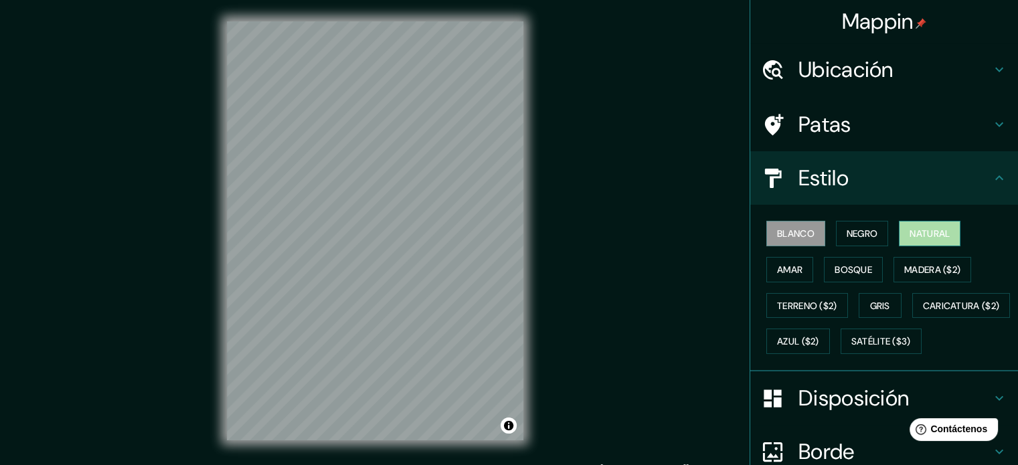
click at [923, 221] on button "Natural" at bounding box center [930, 233] width 62 height 25
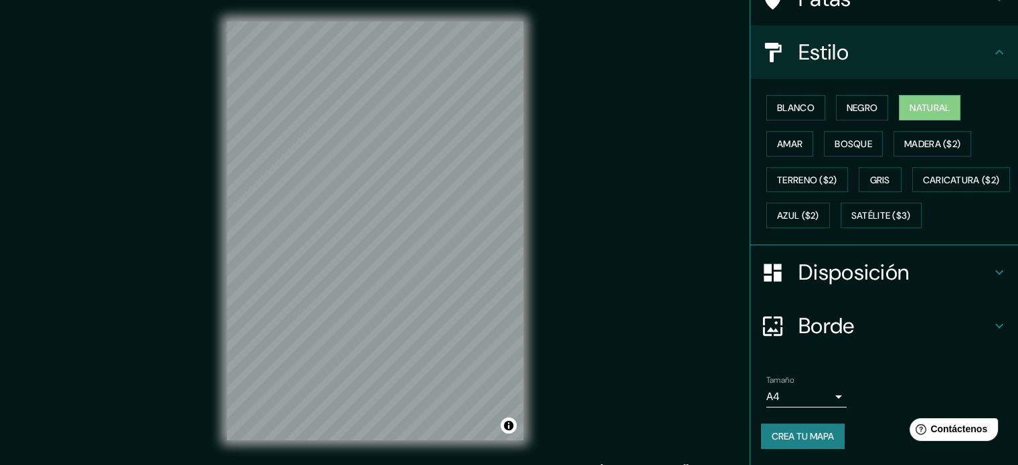
scroll to position [158, 0]
click at [869, 278] on font "Disposición" at bounding box center [853, 272] width 110 height 28
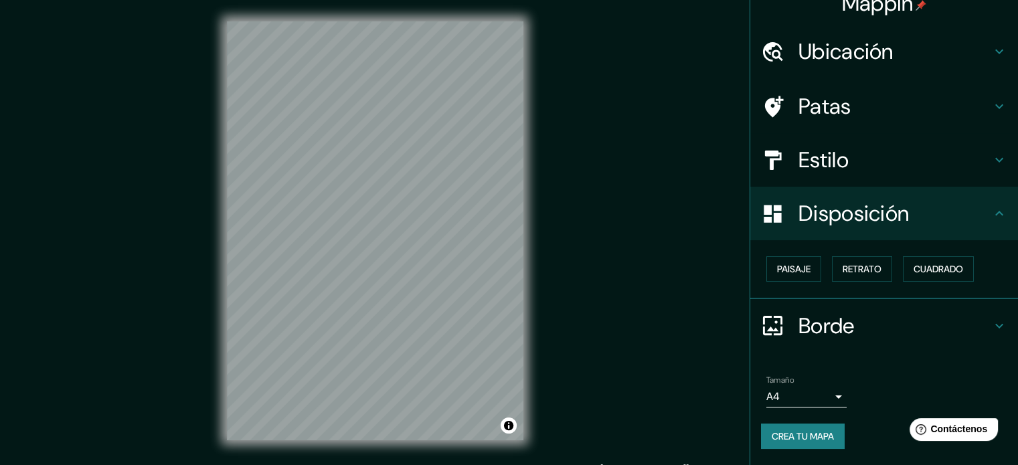
scroll to position [16, 0]
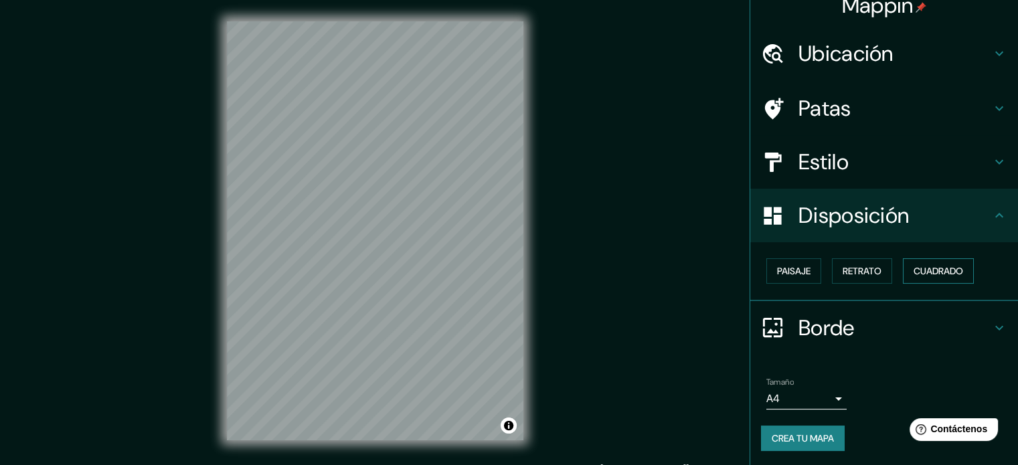
click at [937, 276] on font "Cuadrado" at bounding box center [938, 270] width 50 height 17
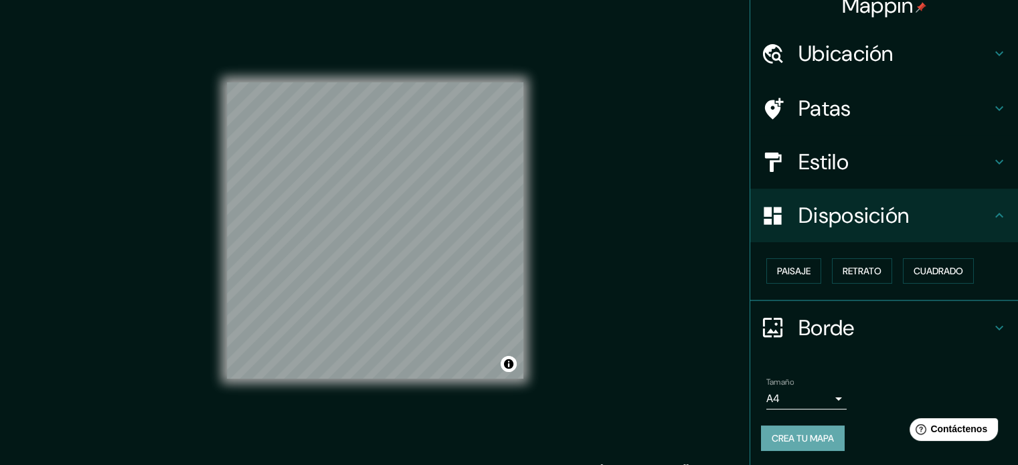
click at [809, 432] on font "Crea tu mapa" at bounding box center [803, 438] width 62 height 12
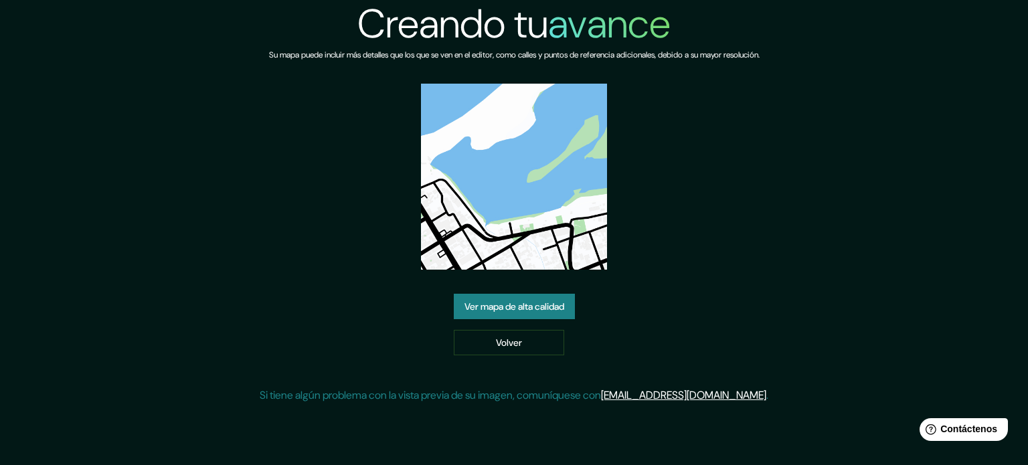
click at [541, 304] on font "Ver mapa de alta calidad" at bounding box center [514, 306] width 100 height 12
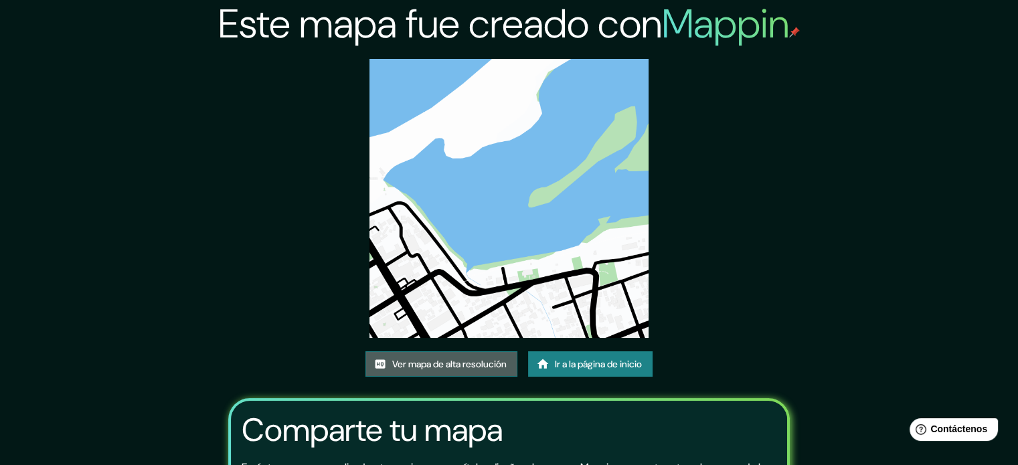
click at [445, 366] on font "Ver mapa de alta resolución" at bounding box center [449, 364] width 114 height 12
